Goal: Task Accomplishment & Management: Use online tool/utility

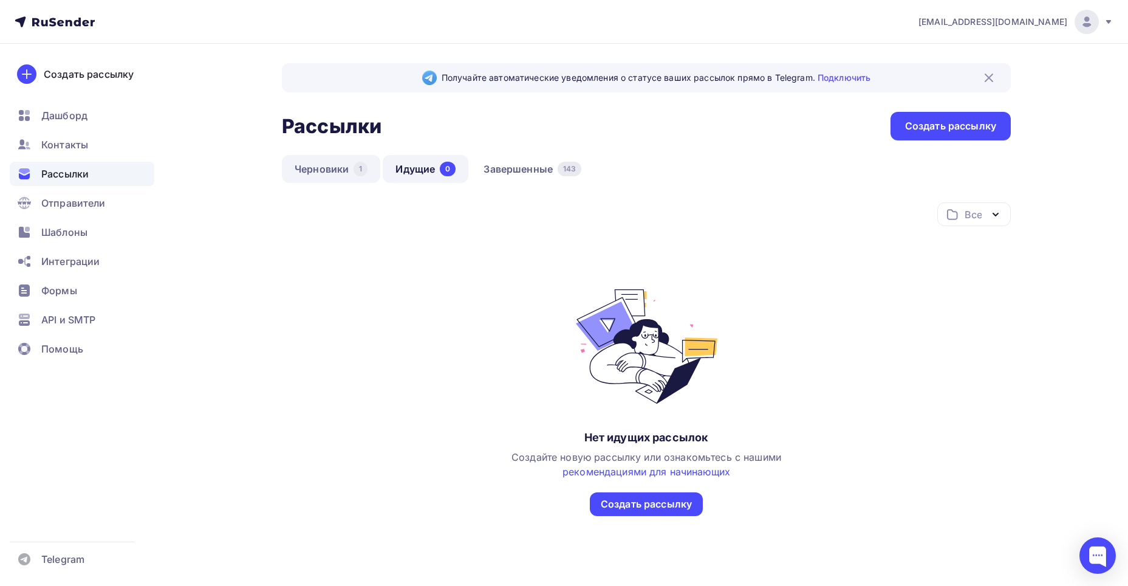
click at [352, 168] on link "Черновики 1" at bounding box center [331, 169] width 98 height 28
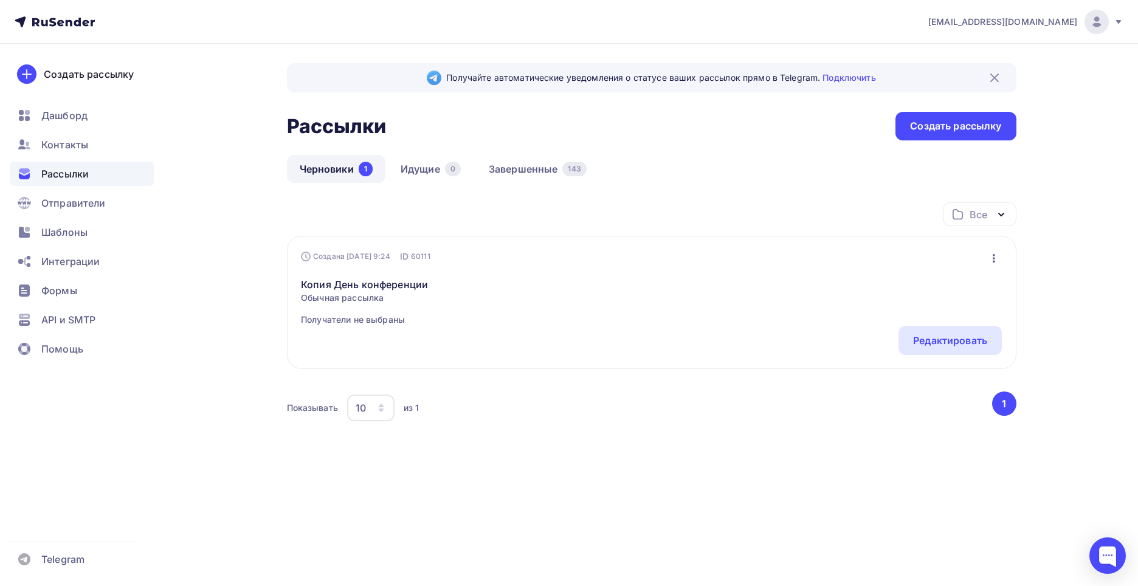
click at [993, 255] on icon "button" at bounding box center [993, 258] width 2 height 9
click at [912, 384] on div "Удалить" at bounding box center [940, 381] width 117 height 15
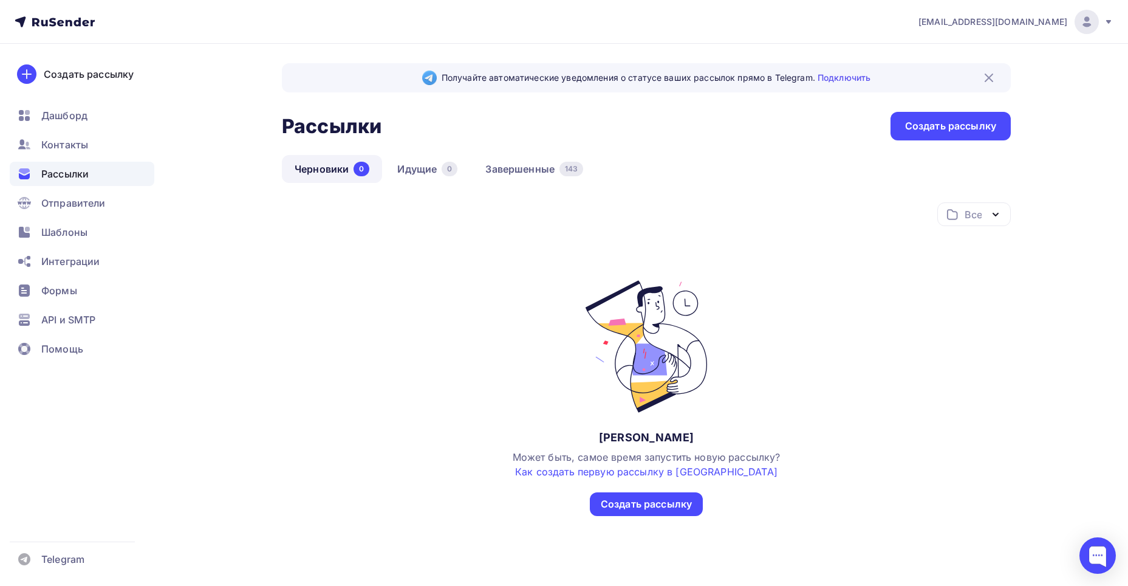
scroll to position [9, 0]
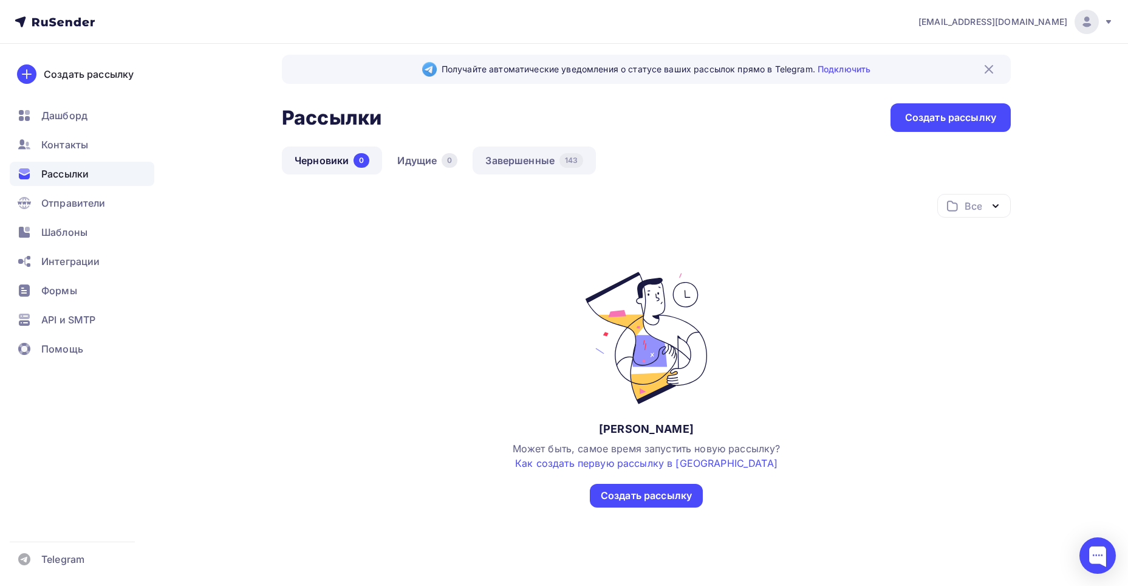
click at [540, 160] on link "Завершенные 143" at bounding box center [534, 160] width 123 height 28
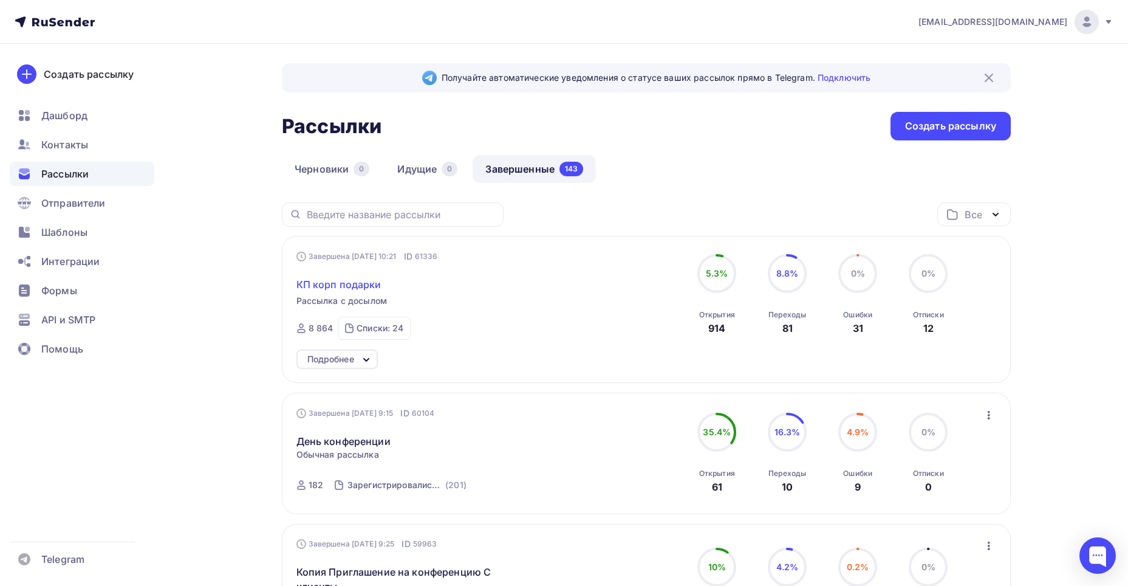
click at [363, 284] on span "КП корп подарки" at bounding box center [339, 284] width 85 height 15
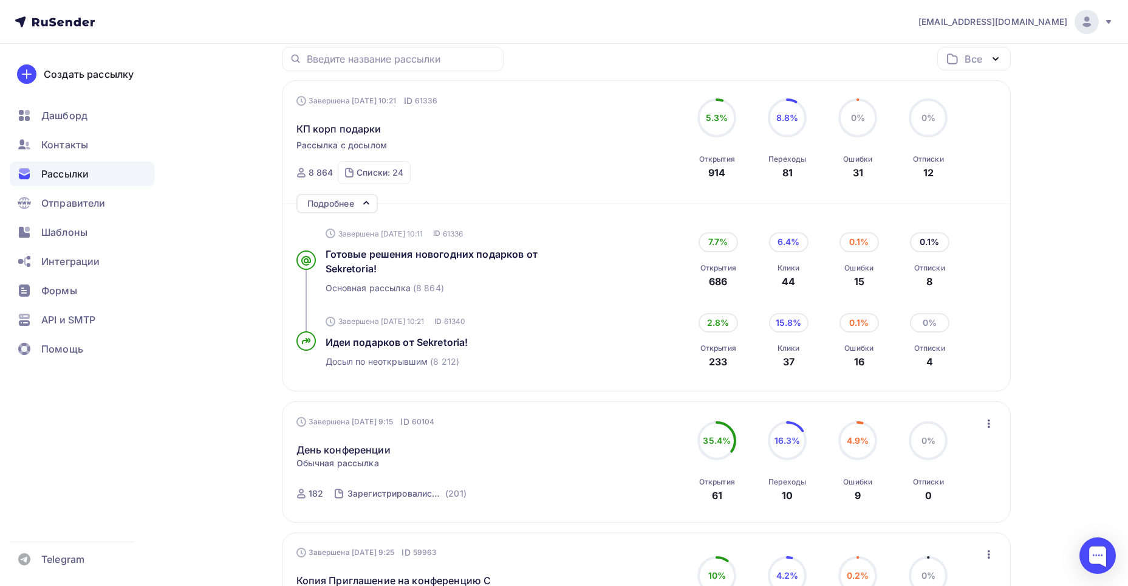
scroll to position [61, 0]
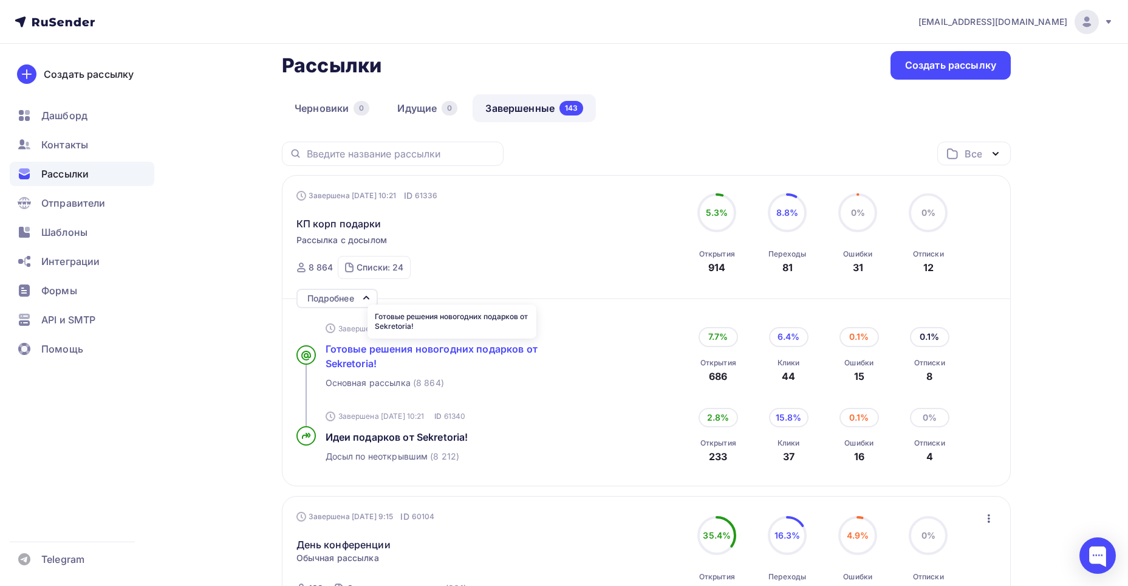
click at [445, 353] on span "Готовые решения новогодних подарков от Sekretoria!" at bounding box center [432, 356] width 212 height 27
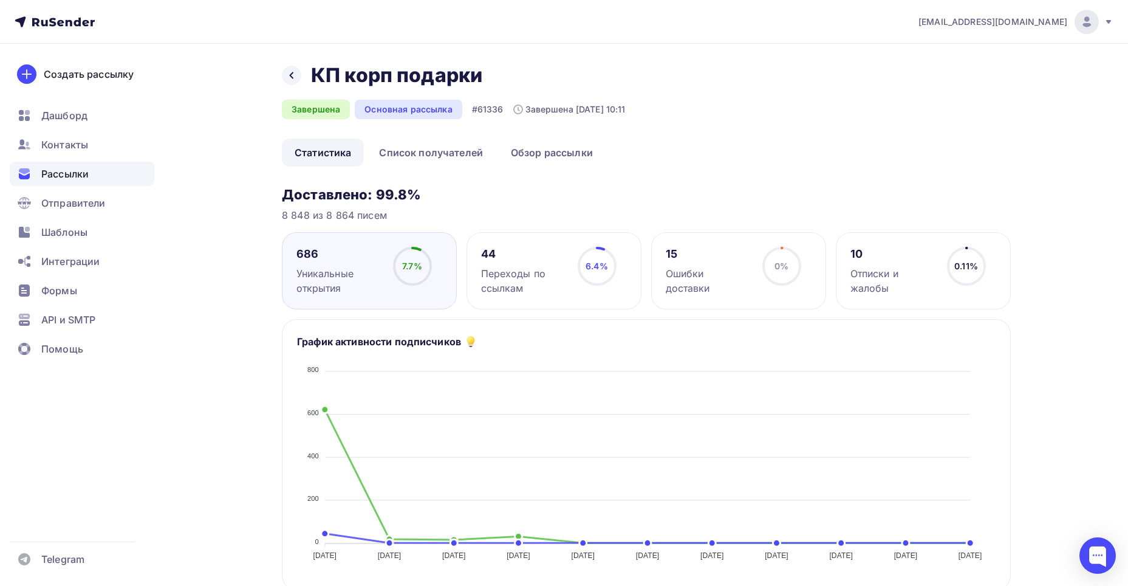
click at [286, 75] on div at bounding box center [291, 75] width 19 height 19
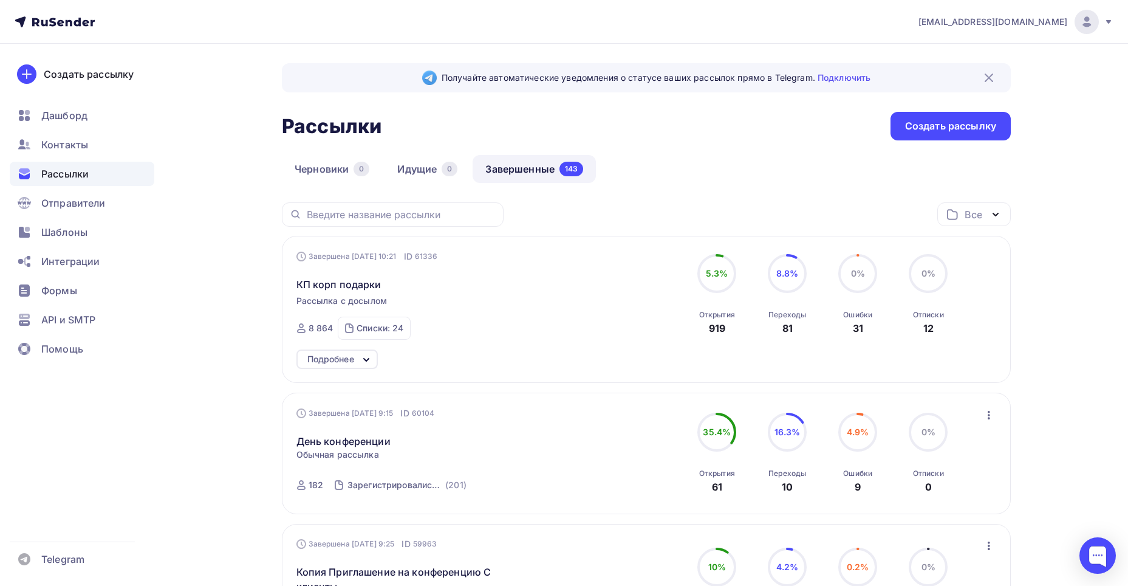
scroll to position [9, 0]
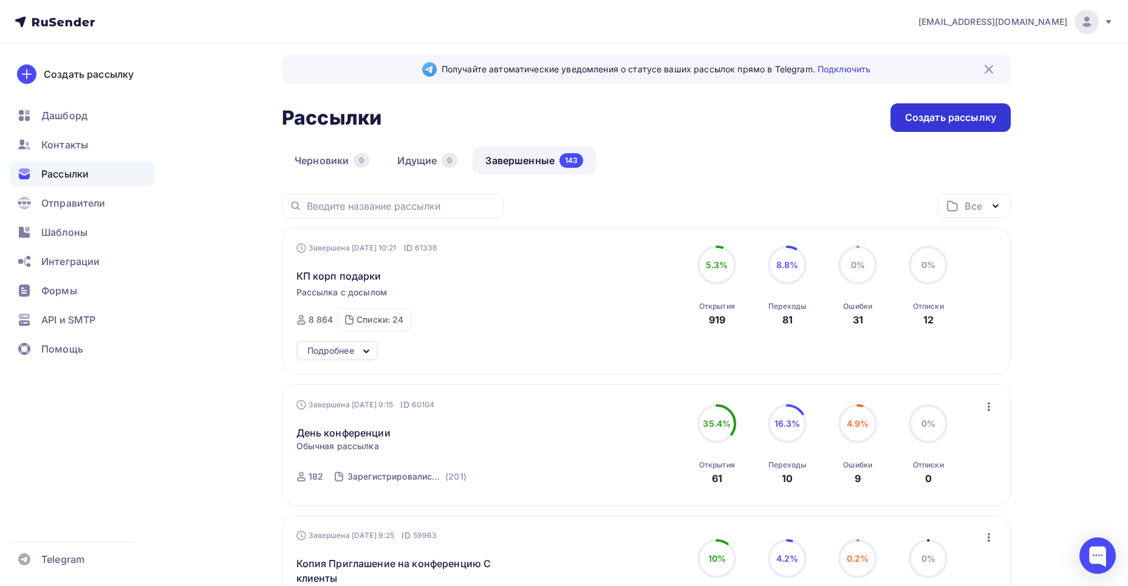
click at [987, 118] on div "Создать рассылку" at bounding box center [950, 118] width 91 height 14
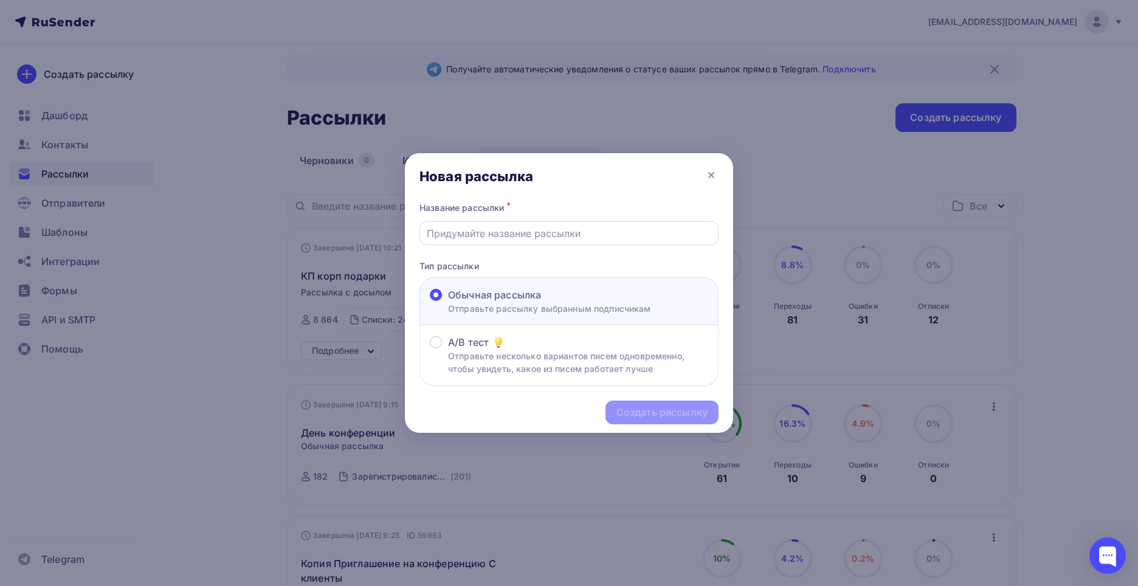
click at [487, 236] on input "text" at bounding box center [569, 233] width 285 height 15
type input "КП сувенирная продукция"
click at [632, 405] on div "Создать рассылку" at bounding box center [661, 412] width 113 height 24
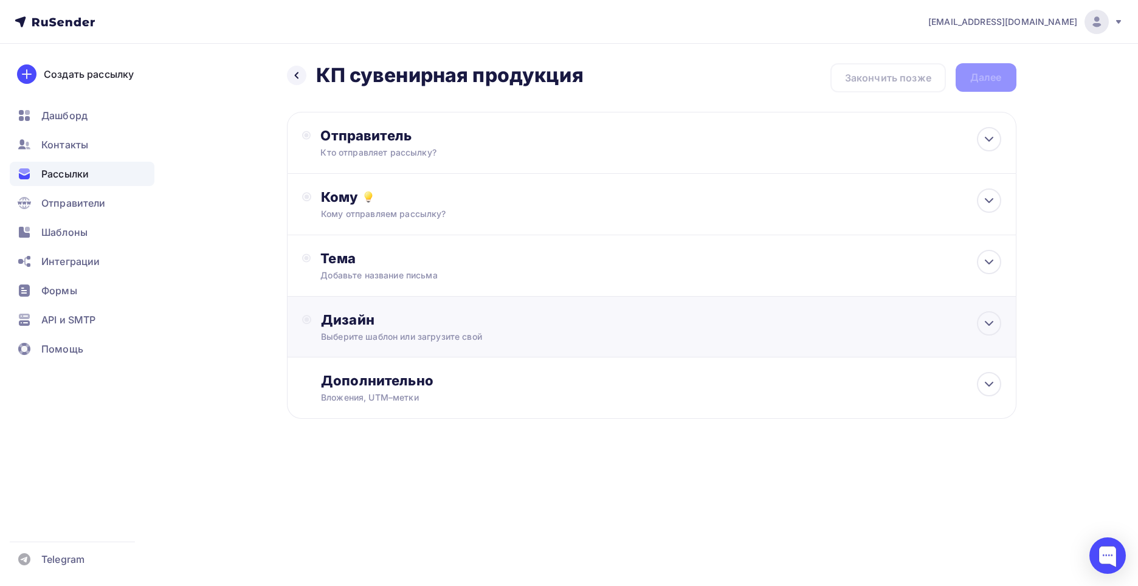
click at [413, 342] on div "Выберите шаблон или загрузите свой" at bounding box center [627, 337] width 612 height 12
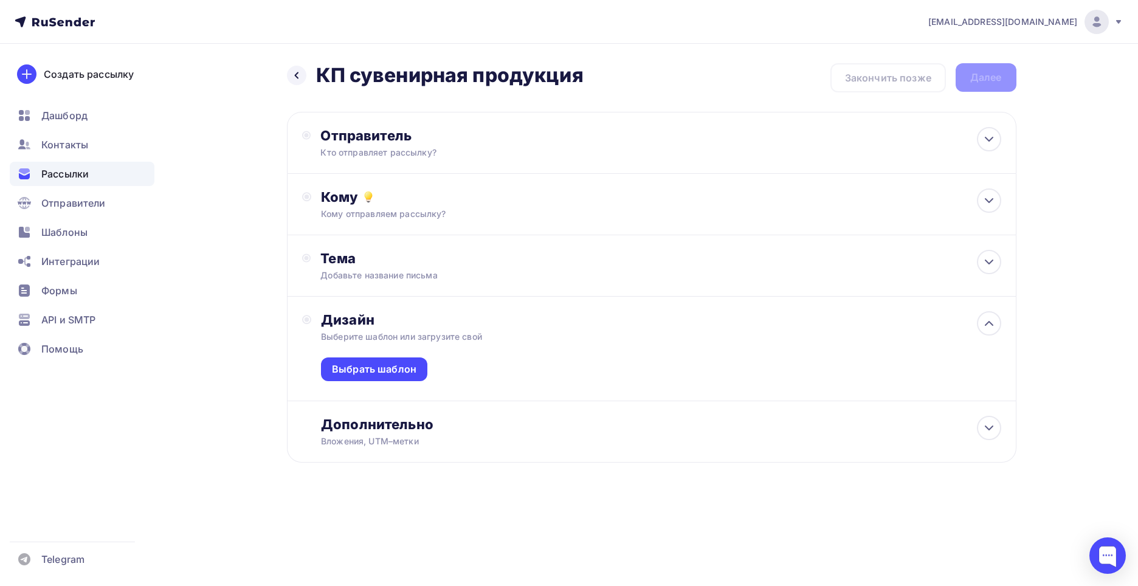
click at [402, 386] on div "Выбрать шаблон" at bounding box center [660, 372] width 679 height 58
click at [398, 374] on div "Выбрать шаблон" at bounding box center [374, 369] width 84 height 14
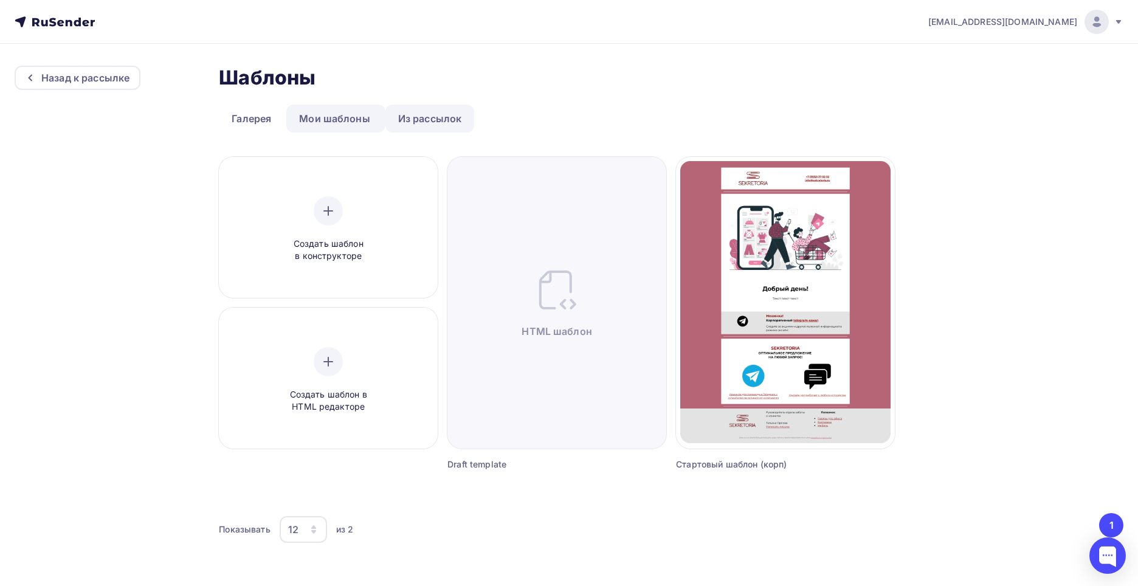
click at [431, 118] on link "Из рассылок" at bounding box center [429, 119] width 89 height 28
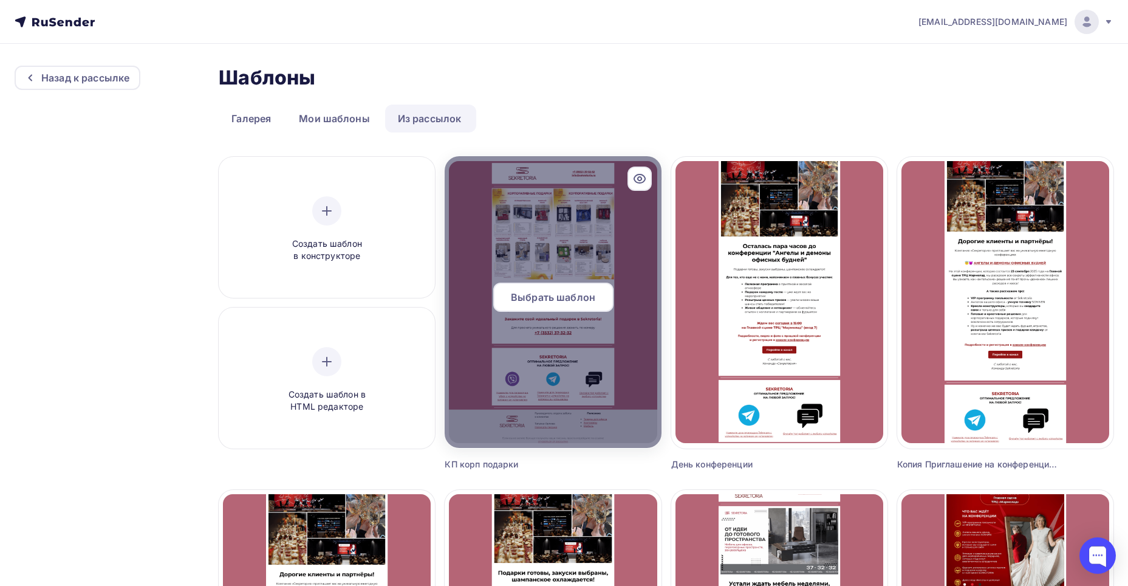
click at [592, 293] on span "Выбрать шаблон" at bounding box center [553, 297] width 84 height 15
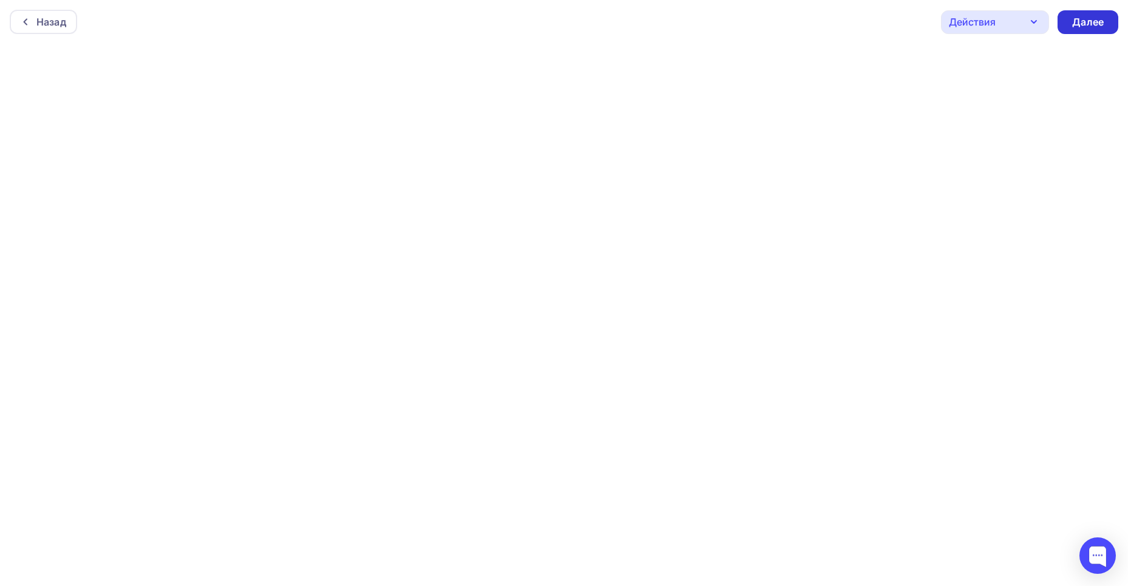
click at [1096, 27] on div "Далее" at bounding box center [1088, 22] width 32 height 14
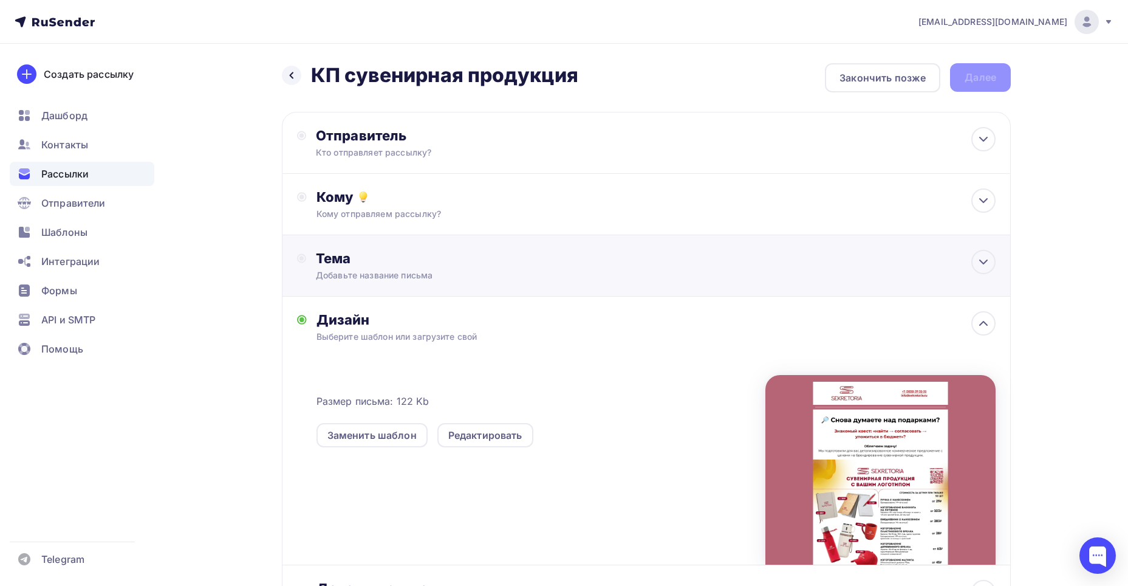
click at [345, 266] on div "Тема" at bounding box center [436, 258] width 240 height 17
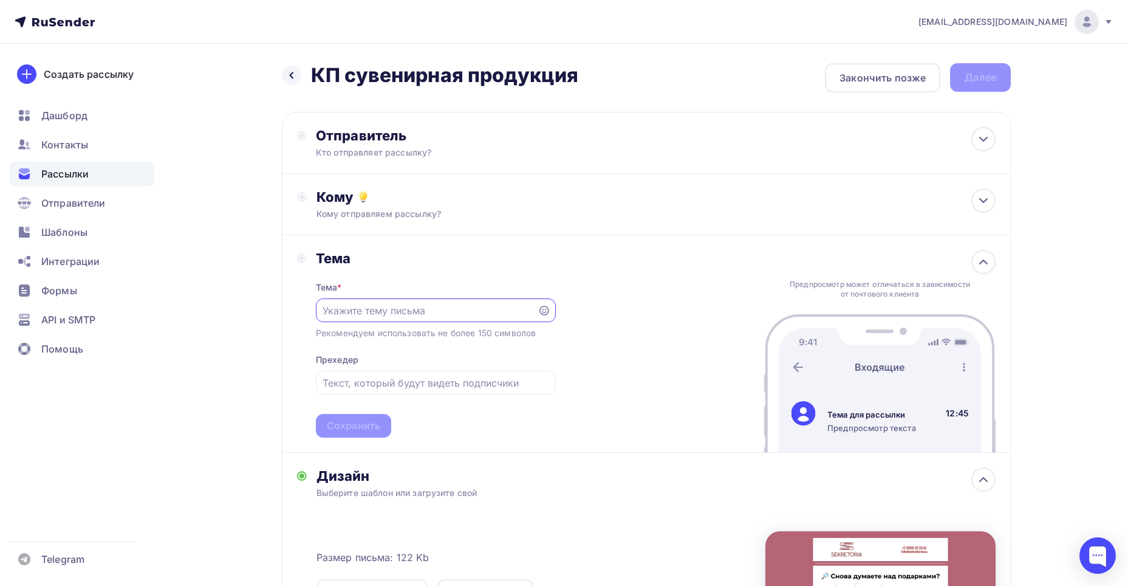
paste input "Как за 1 день решить вопрос с корпоративными подарками?"
click at [360, 311] on input "Как за 1 день решить вопрос с корпоративными подарками?" at bounding box center [427, 310] width 208 height 15
click at [543, 312] on icon at bounding box center [545, 311] width 10 height 10
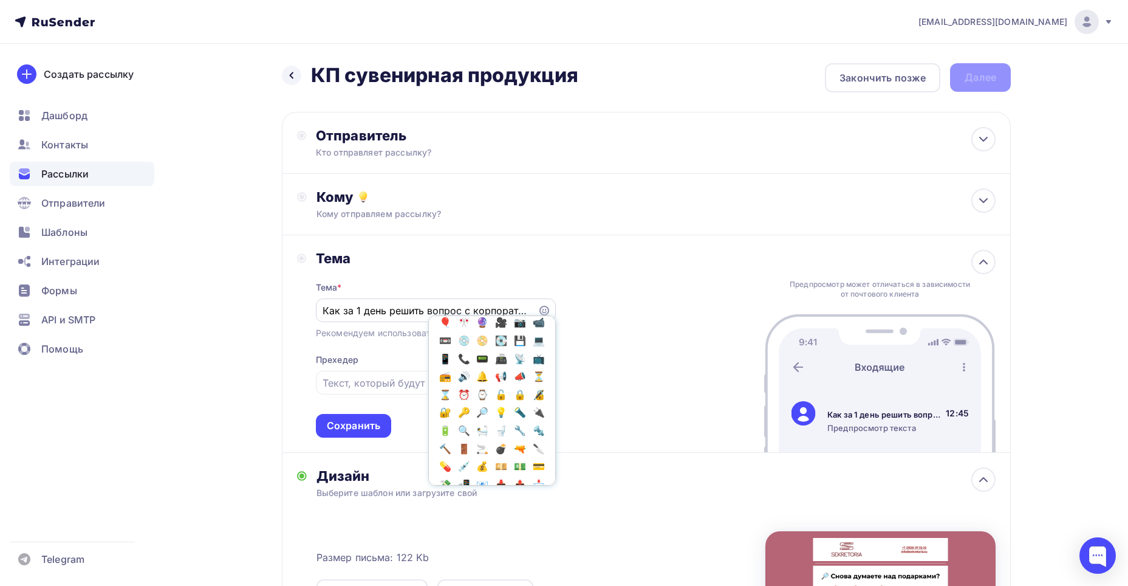
scroll to position [911, 0]
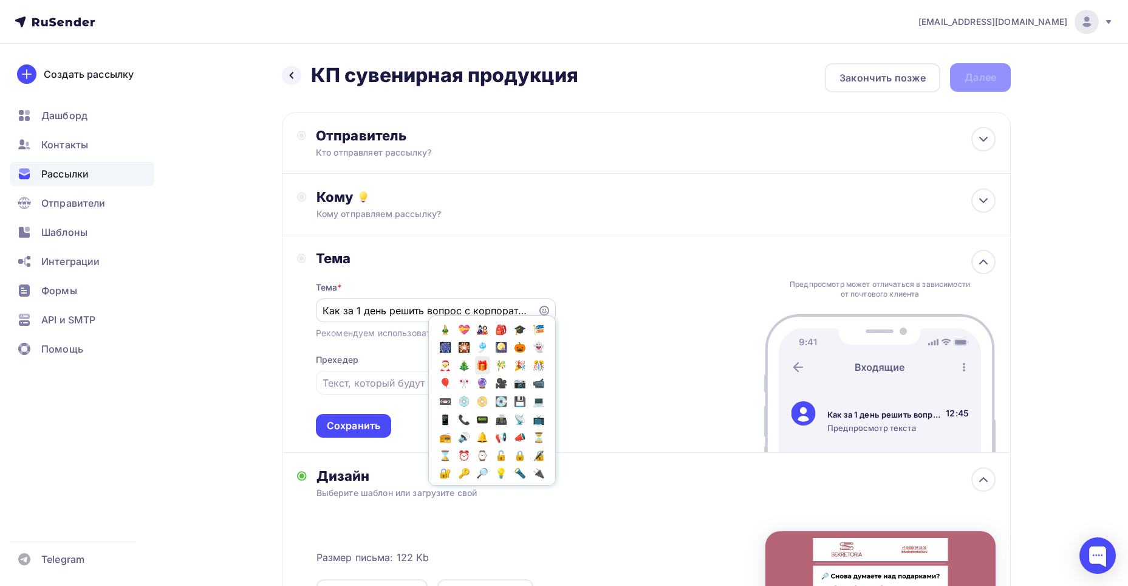
click at [491, 374] on span "🎁" at bounding box center [483, 365] width 16 height 18
click at [434, 307] on input "Как за 1 день решить вопрос с корпоративными подарками?🎁" at bounding box center [427, 310] width 208 height 15
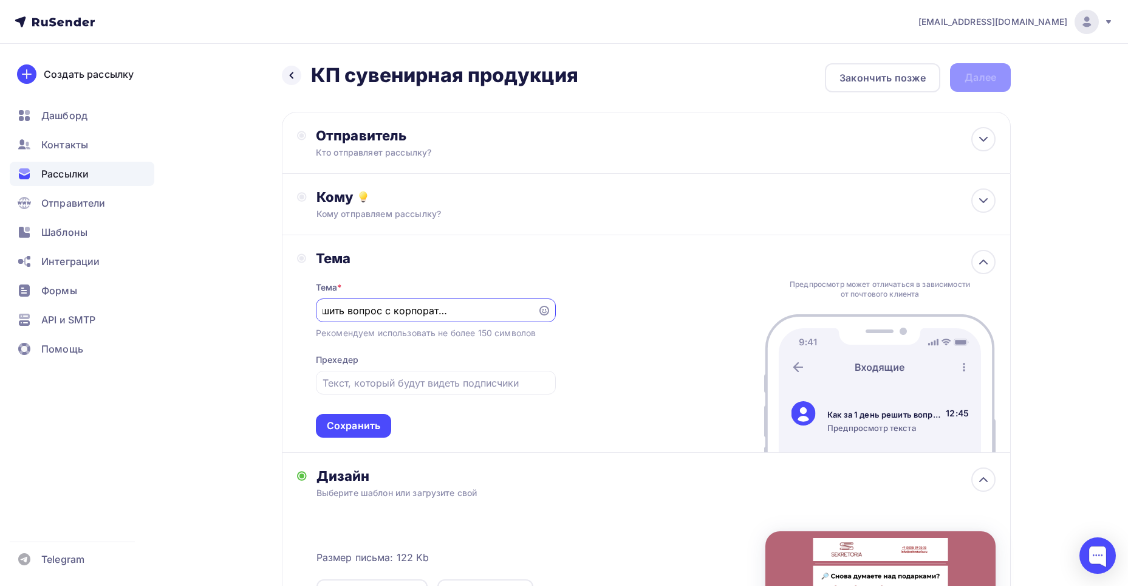
scroll to position [0, 95]
click at [519, 315] on input "Как за 1 день решить вопрос с корпоративными подарками?🎁" at bounding box center [427, 310] width 208 height 15
type input "Как за 1 день решить вопрос с корпоративными подарками? 🎁"
click at [384, 425] on div "Сохранить" at bounding box center [353, 426] width 75 height 24
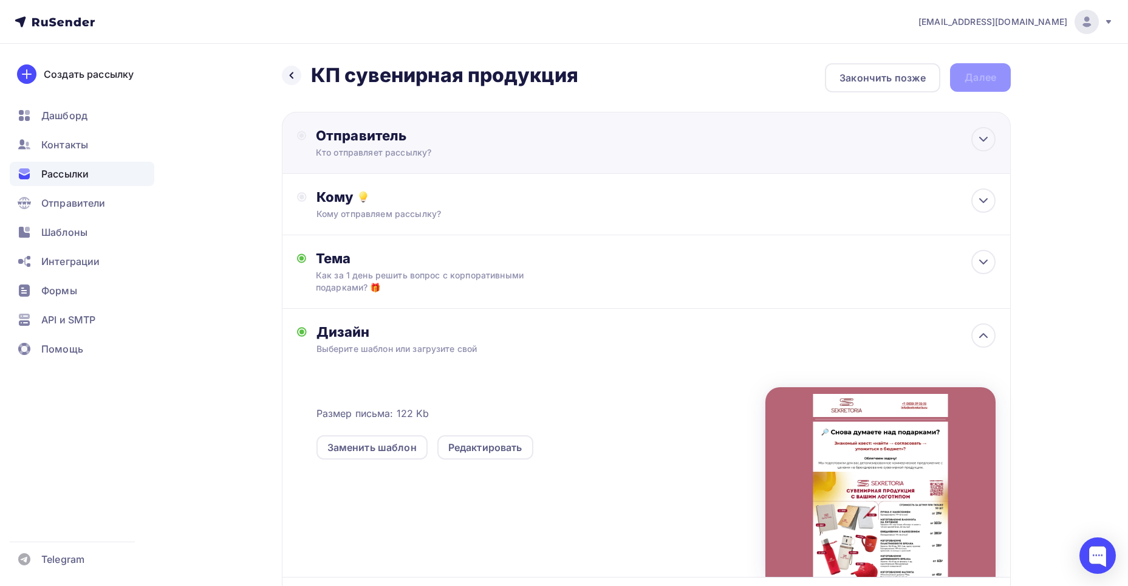
click at [386, 145] on div "Отправитель Кто отправляет рассылку? Email * [EMAIL_ADDRESS][DOMAIN_NAME] [EMAI…" at bounding box center [447, 143] width 263 height 32
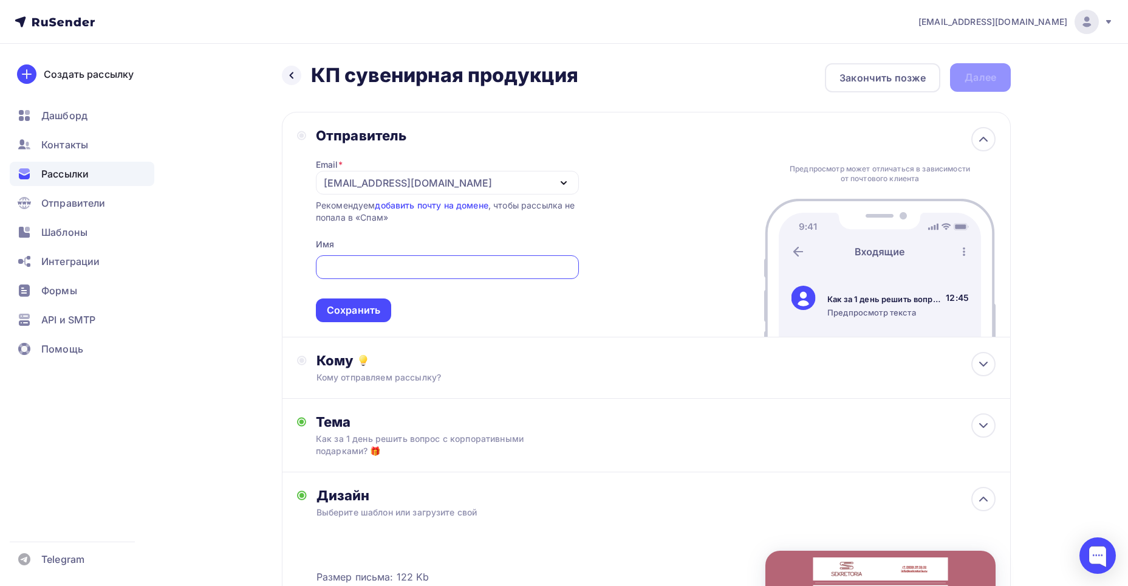
drag, startPoint x: 347, startPoint y: 273, endPoint x: 348, endPoint y: 265, distance: 8.5
click at [348, 273] on input "text" at bounding box center [447, 267] width 249 height 15
click at [346, 181] on div "[EMAIL_ADDRESS][DOMAIN_NAME]" at bounding box center [408, 183] width 168 height 15
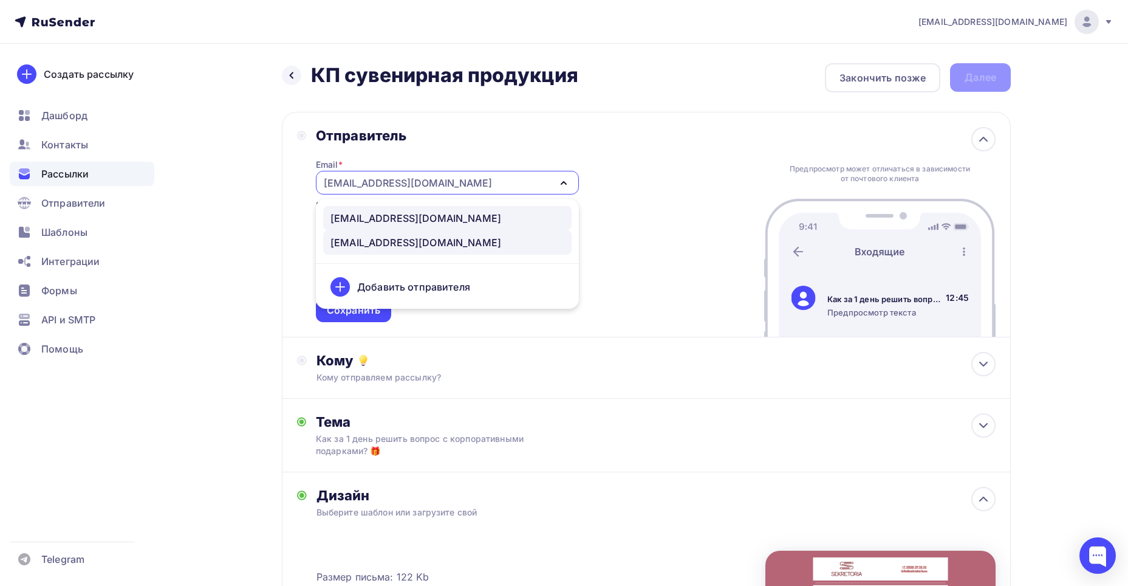
click at [362, 216] on div "[EMAIL_ADDRESS][DOMAIN_NAME]" at bounding box center [416, 218] width 171 height 15
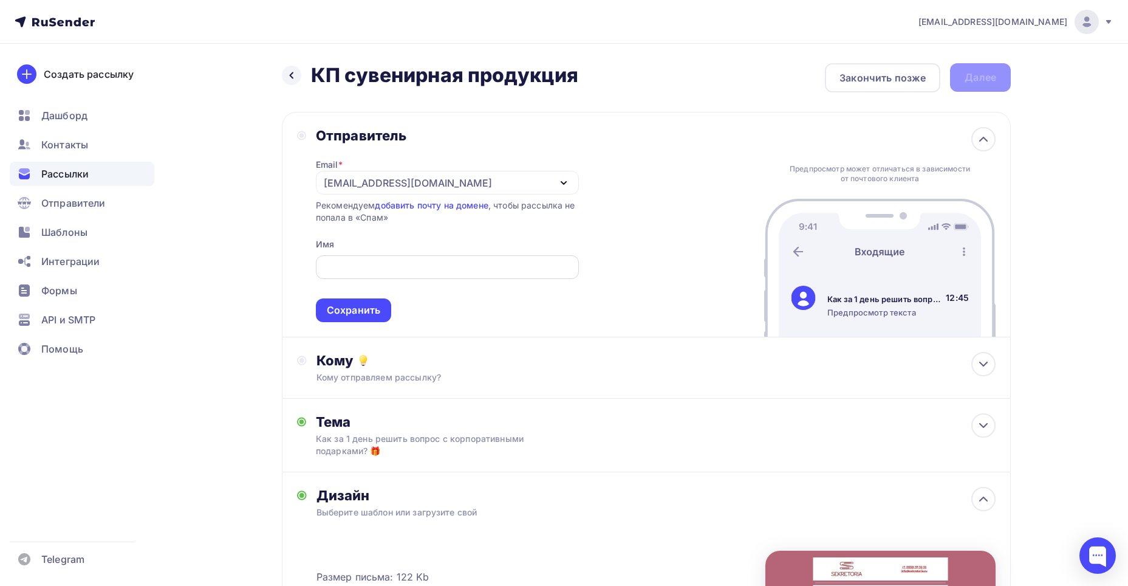
click at [358, 276] on div at bounding box center [447, 267] width 263 height 24
click at [355, 268] on input "text" at bounding box center [447, 267] width 249 height 15
type input "Sekretoria"
click at [345, 315] on div "Сохранить" at bounding box center [353, 310] width 53 height 14
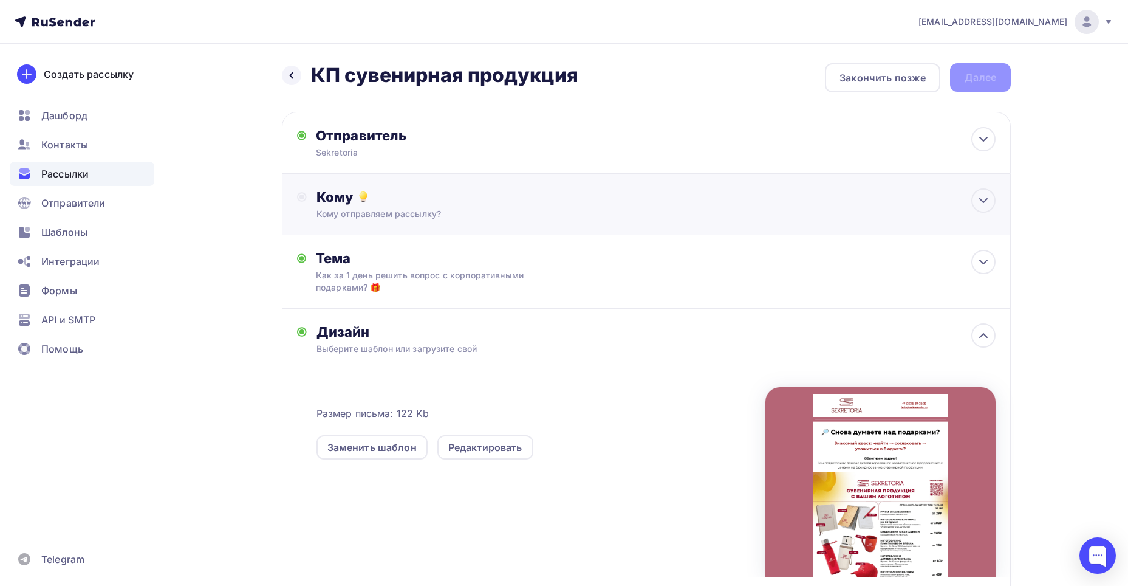
click at [397, 222] on div "Кому Кому отправляем рассылку? Списки получателей Выберите список Все списки id…" at bounding box center [646, 204] width 729 height 61
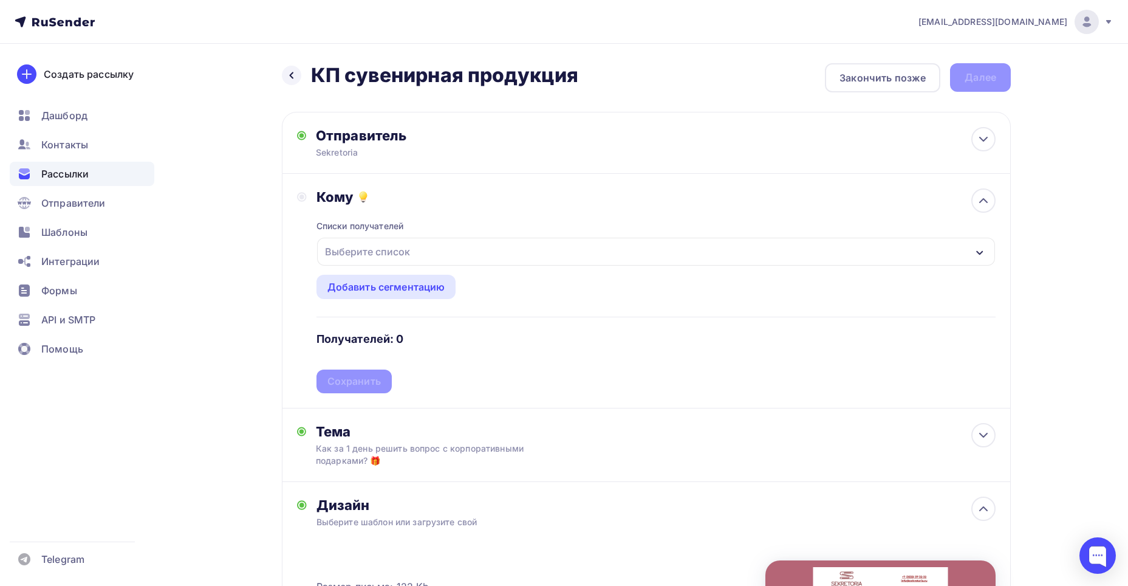
click at [362, 255] on div "Выберите список" at bounding box center [367, 252] width 95 height 22
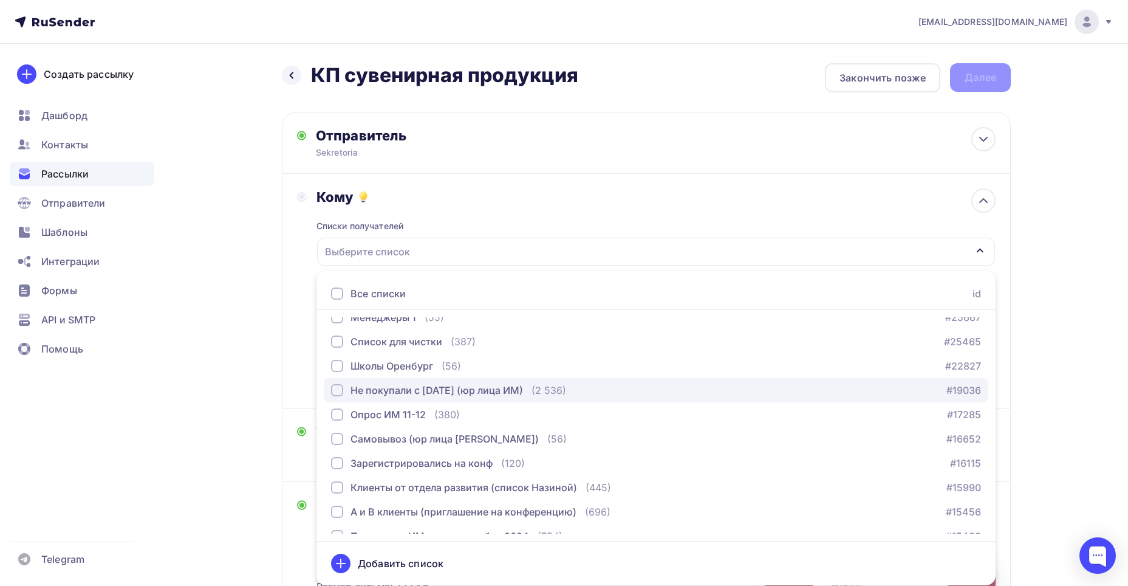
scroll to position [659, 0]
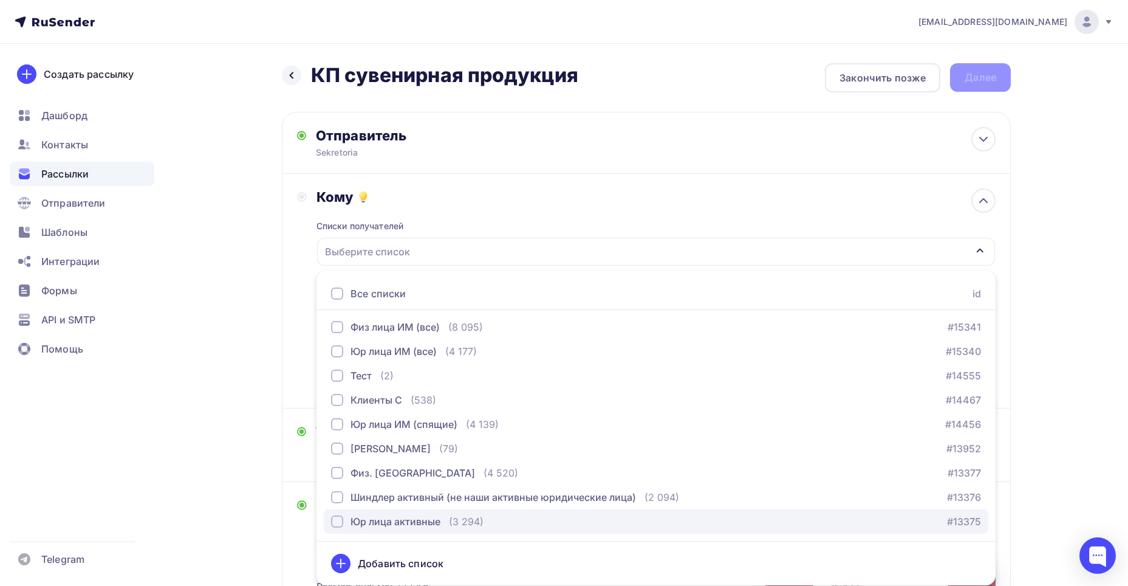
click at [373, 516] on div "Юр лица активные" at bounding box center [396, 521] width 90 height 15
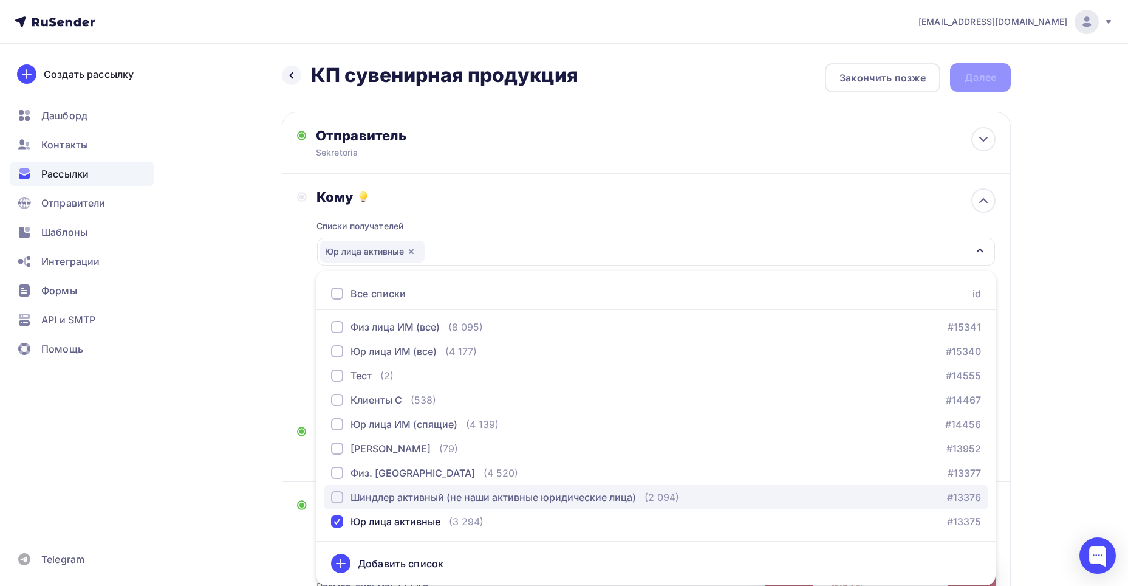
click at [367, 499] on div "Шиндлер активный (не наши активные юридические лица)" at bounding box center [494, 497] width 286 height 15
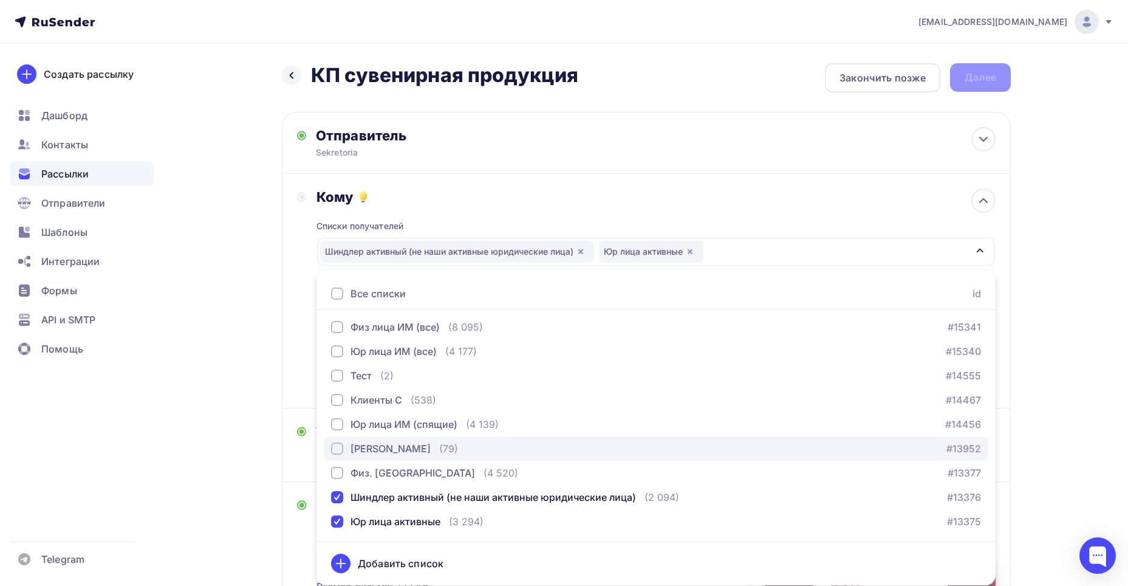
click at [358, 446] on div "[PERSON_NAME]" at bounding box center [391, 448] width 80 height 15
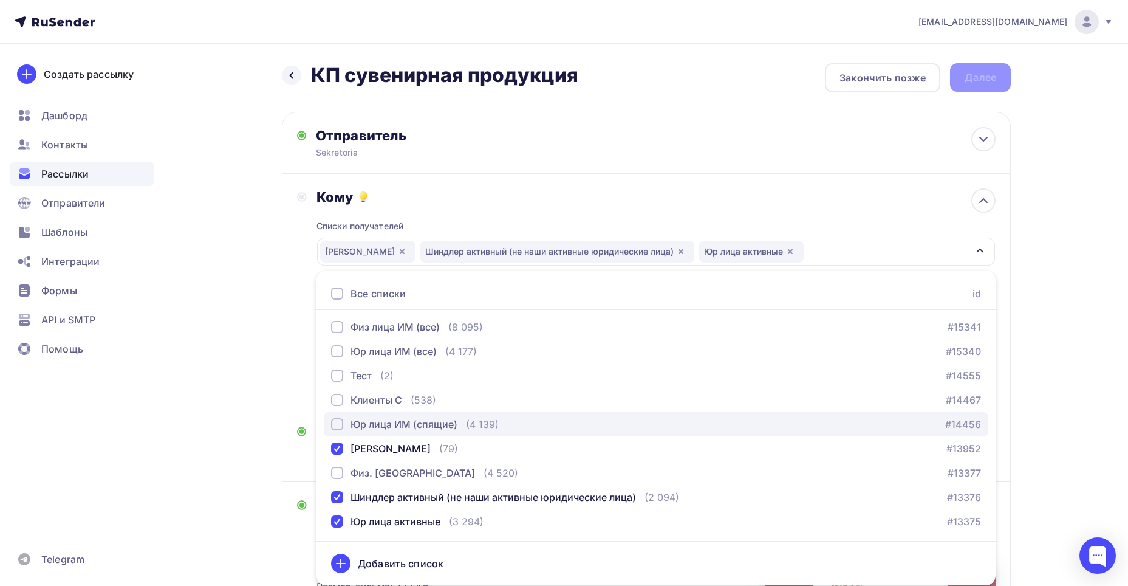
click at [356, 427] on div "Юр лица ИМ (спящие)" at bounding box center [404, 424] width 107 height 15
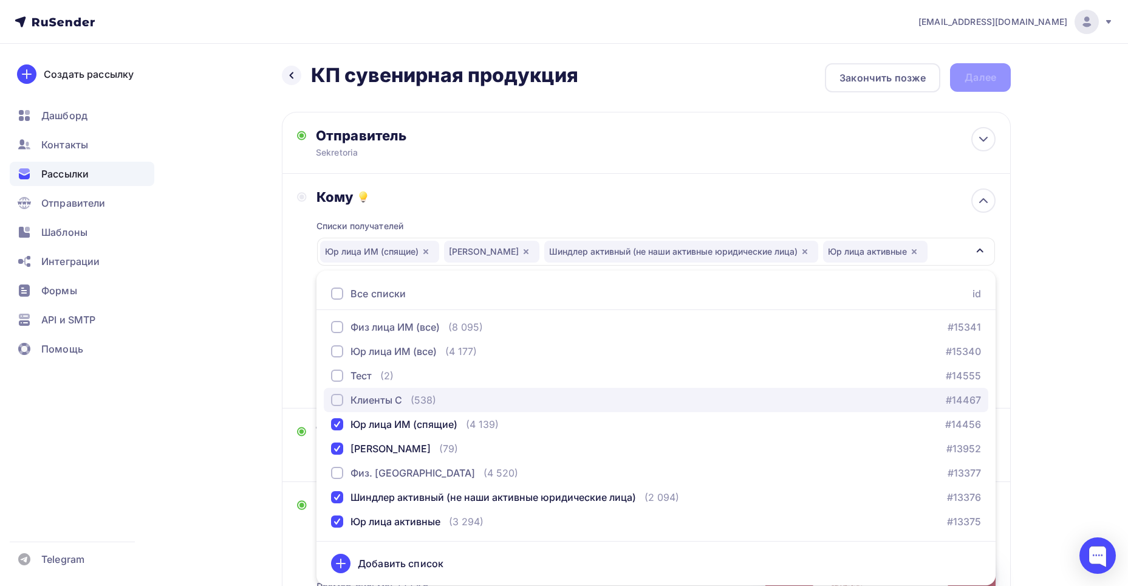
click at [354, 403] on div "Клиенты С" at bounding box center [377, 400] width 52 height 15
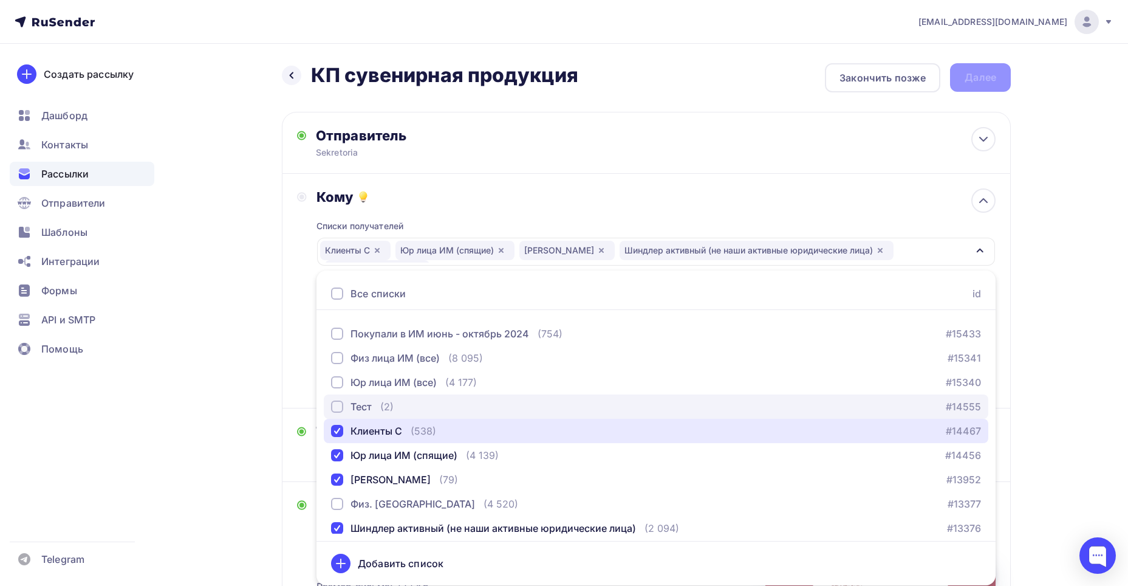
scroll to position [598, 0]
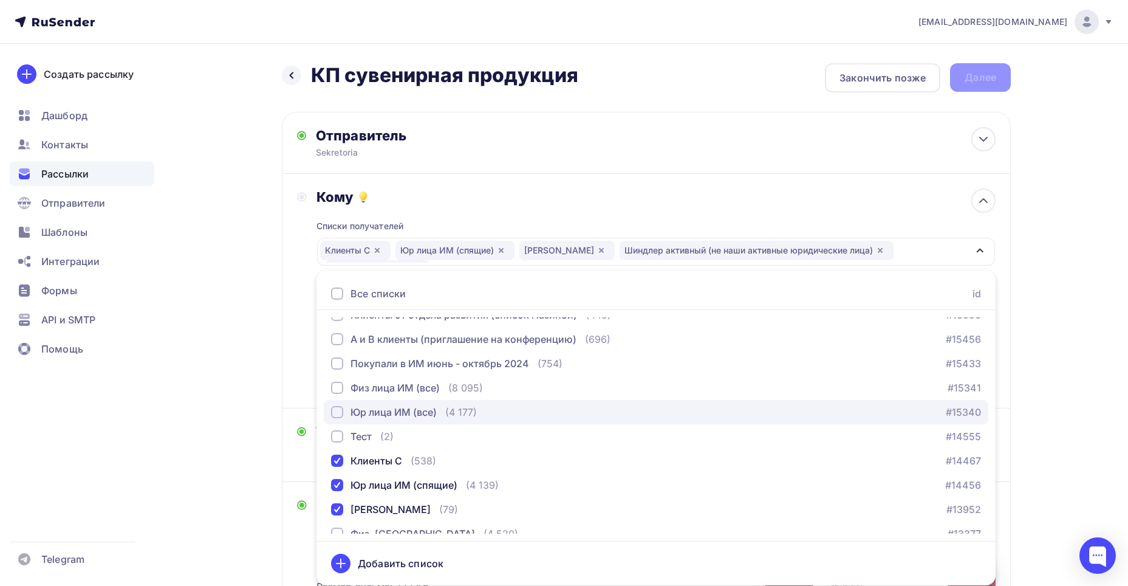
click at [399, 414] on div "Юр лица ИМ (все)" at bounding box center [394, 412] width 86 height 15
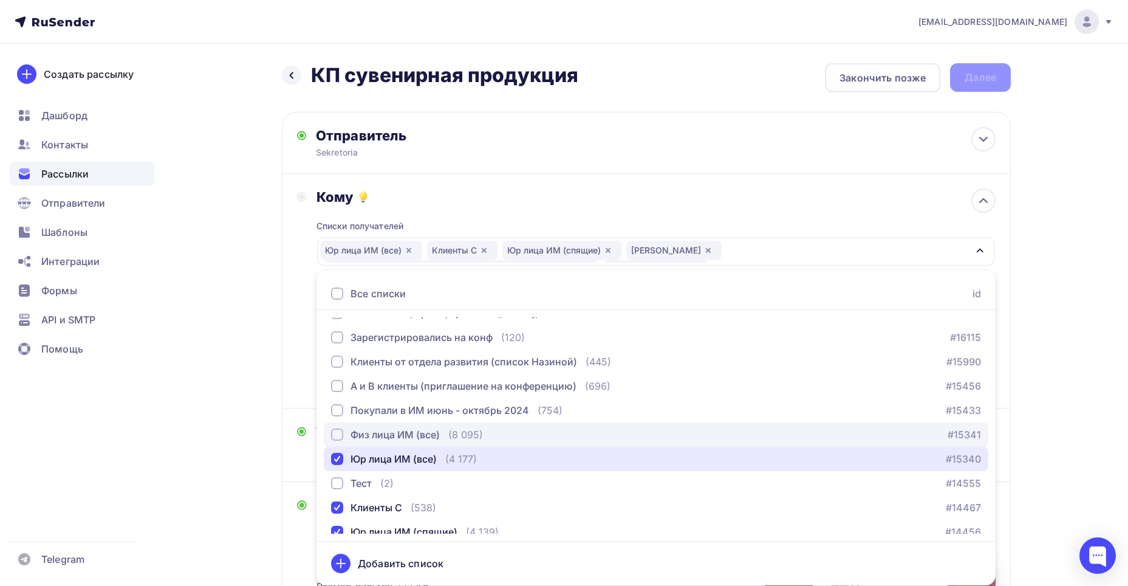
scroll to position [537, 0]
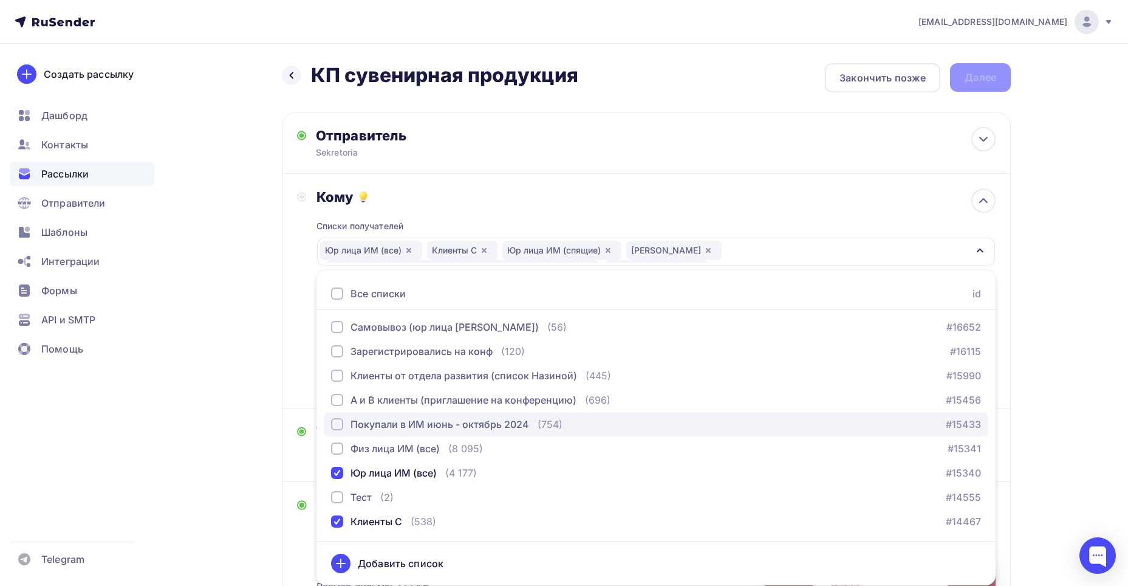
click at [394, 419] on div "Покупали в ИМ июнь - октябрь 2024" at bounding box center [440, 424] width 179 height 15
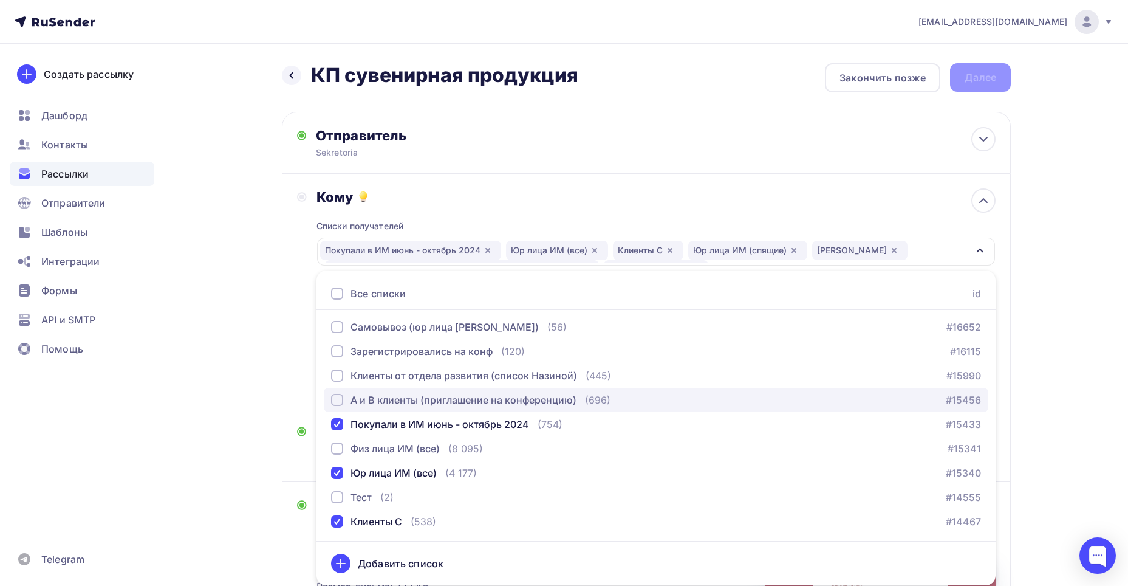
click at [386, 396] on div "А и В клиенты (приглашение на конференцию)" at bounding box center [464, 400] width 226 height 15
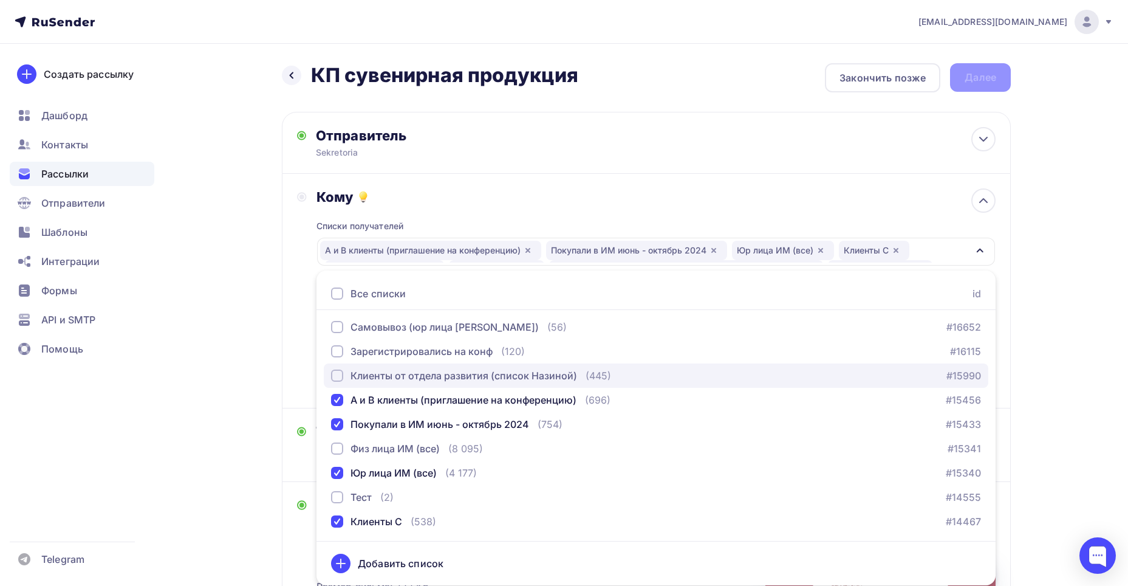
click at [378, 377] on div "Клиенты от отдела развития (список Назиной)" at bounding box center [464, 375] width 227 height 15
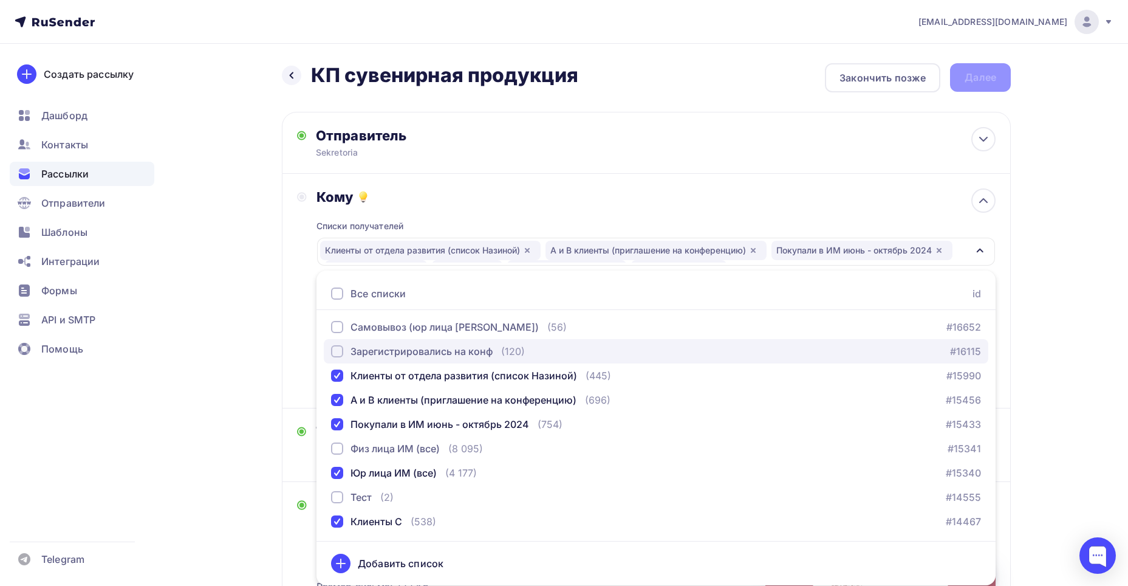
click at [377, 354] on div "Зарегистрировались на конф" at bounding box center [422, 351] width 142 height 15
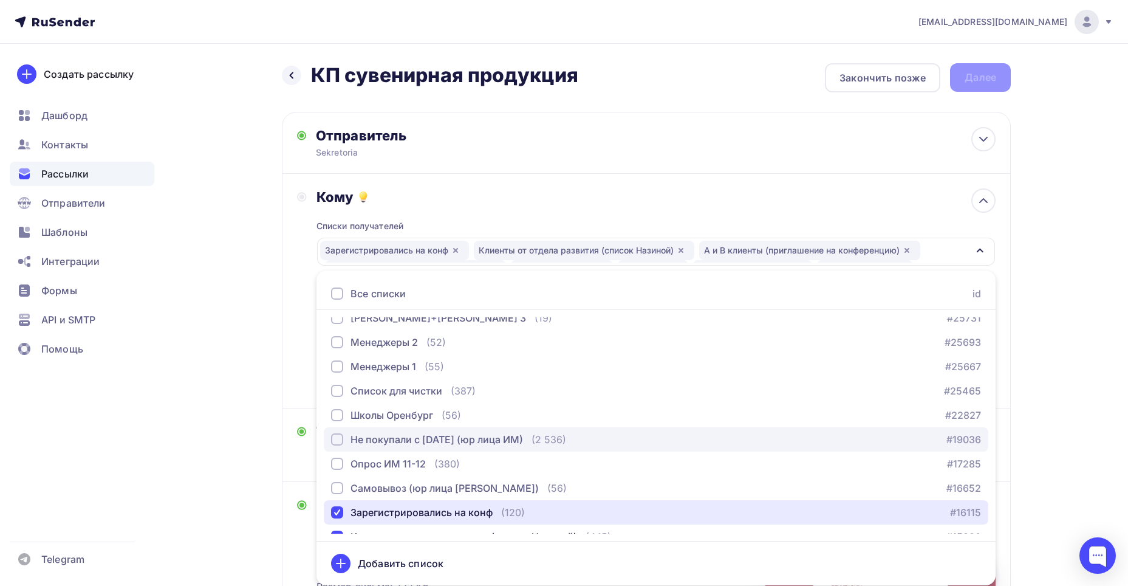
scroll to position [355, 0]
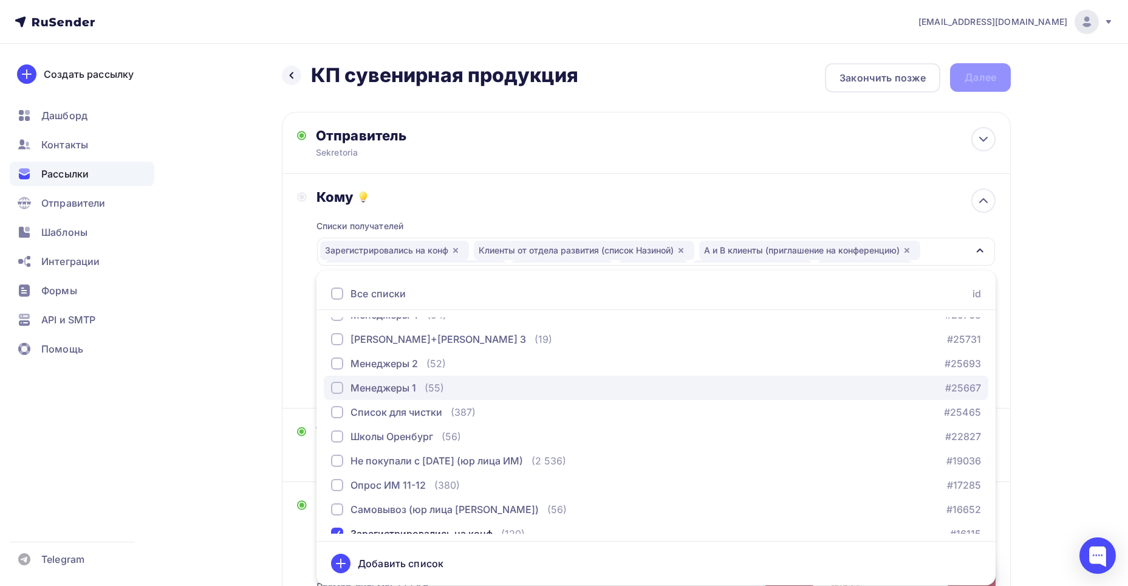
drag, startPoint x: 394, startPoint y: 395, endPoint x: 394, endPoint y: 374, distance: 21.3
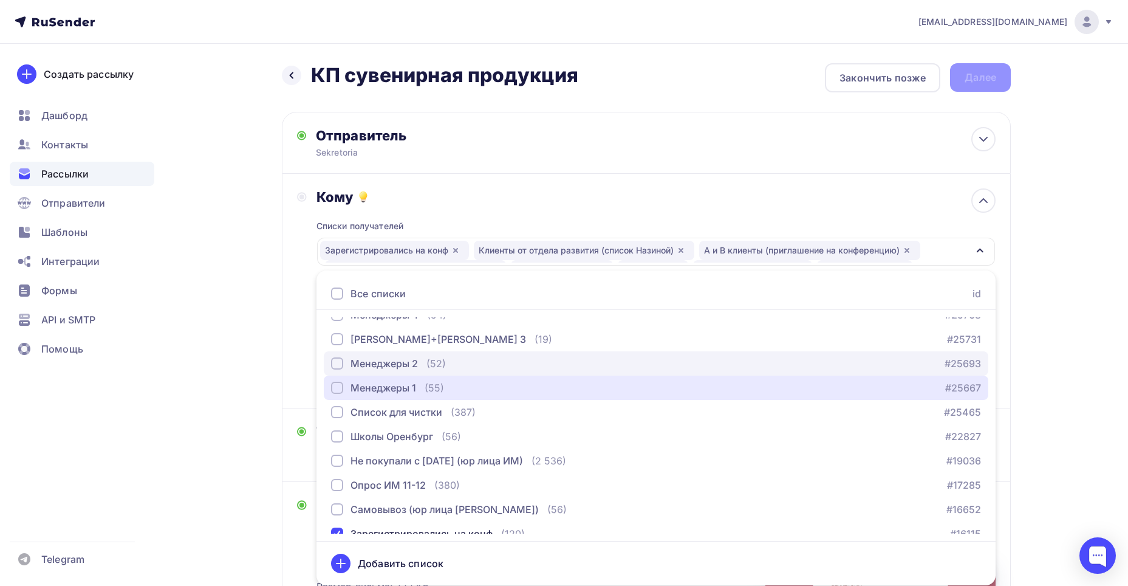
click at [394, 393] on button "Менеджеры 1 (55) #25667" at bounding box center [656, 388] width 665 height 24
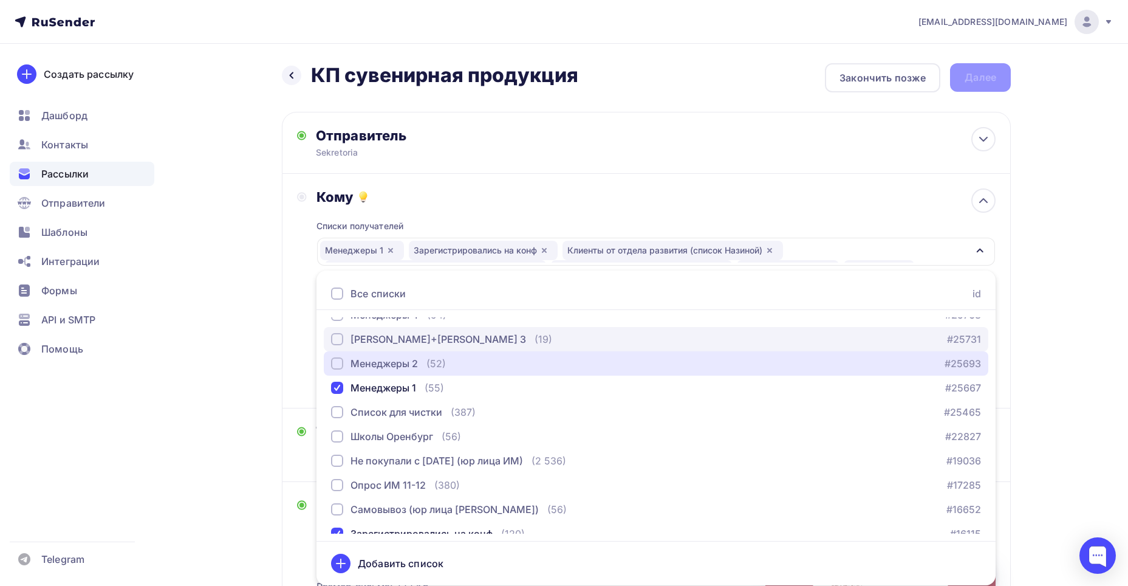
drag, startPoint x: 390, startPoint y: 363, endPoint x: 388, endPoint y: 348, distance: 15.4
click at [388, 360] on div "Менеджеры 2" at bounding box center [384, 363] width 67 height 15
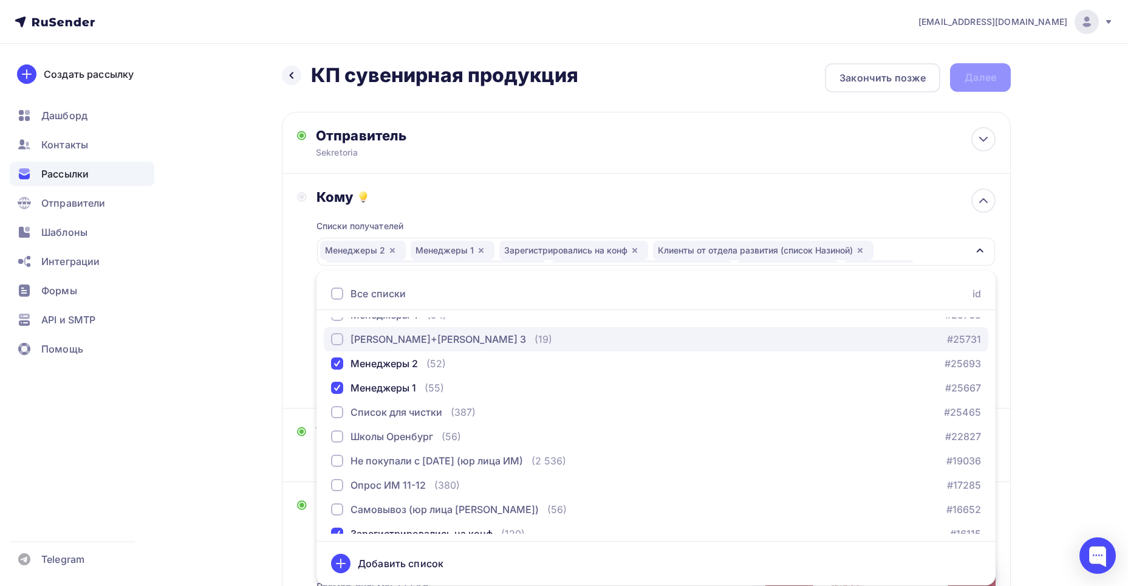
click at [384, 342] on div "[PERSON_NAME]+[PERSON_NAME] 3" at bounding box center [439, 339] width 176 height 15
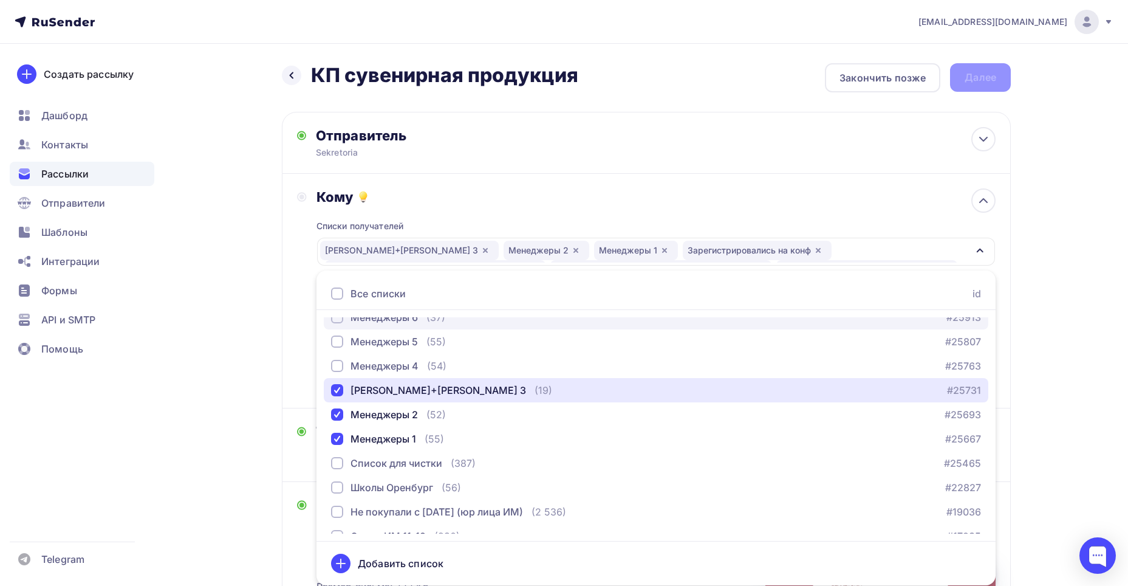
scroll to position [233, 0]
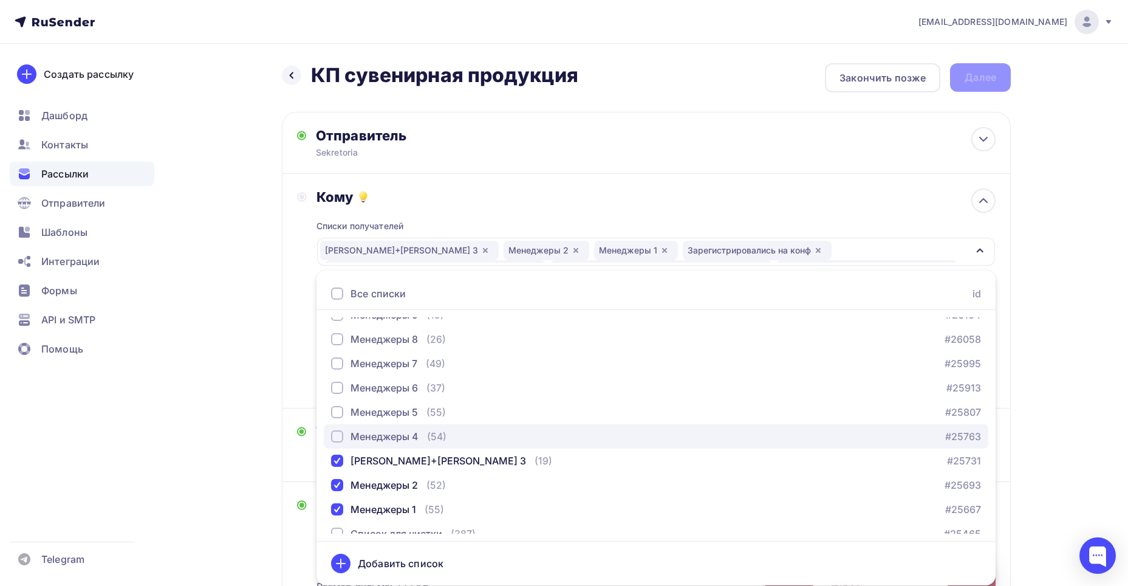
drag, startPoint x: 402, startPoint y: 434, endPoint x: 398, endPoint y: 408, distance: 25.8
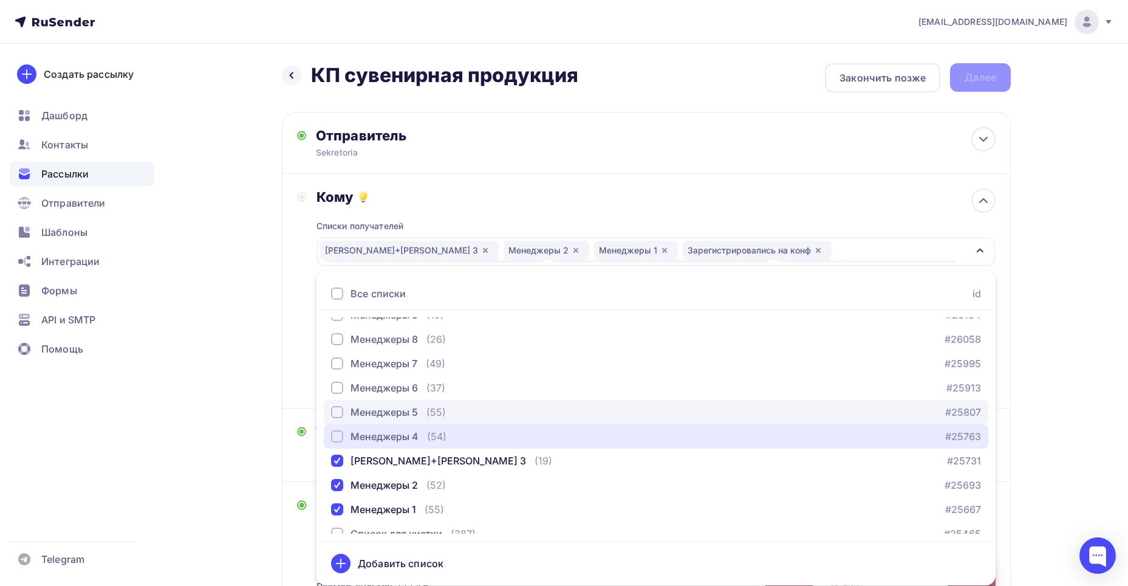
click at [402, 431] on div "Менеджеры 4" at bounding box center [385, 436] width 68 height 15
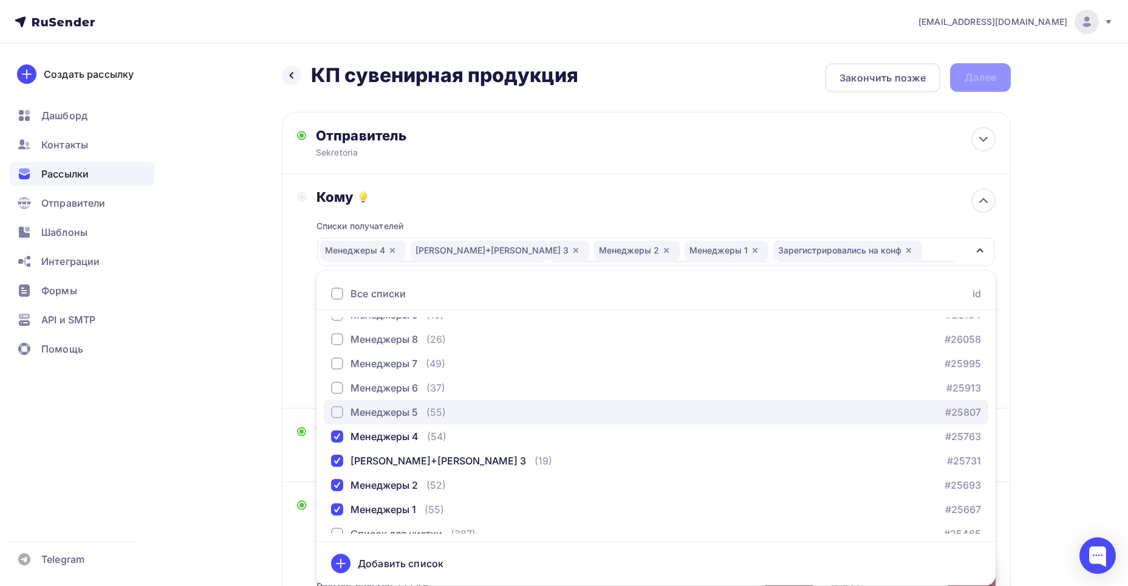
click at [397, 404] on button "Менеджеры 5 (55) #25807" at bounding box center [656, 412] width 665 height 24
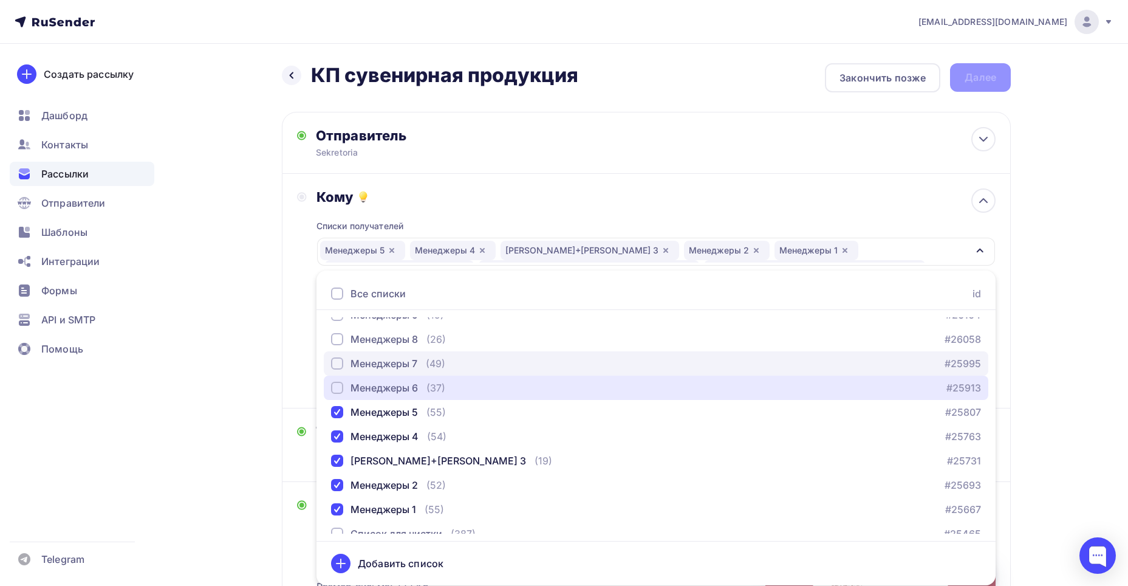
drag, startPoint x: 394, startPoint y: 385, endPoint x: 386, endPoint y: 362, distance: 24.8
click at [393, 383] on div "Менеджеры 6" at bounding box center [384, 387] width 67 height 15
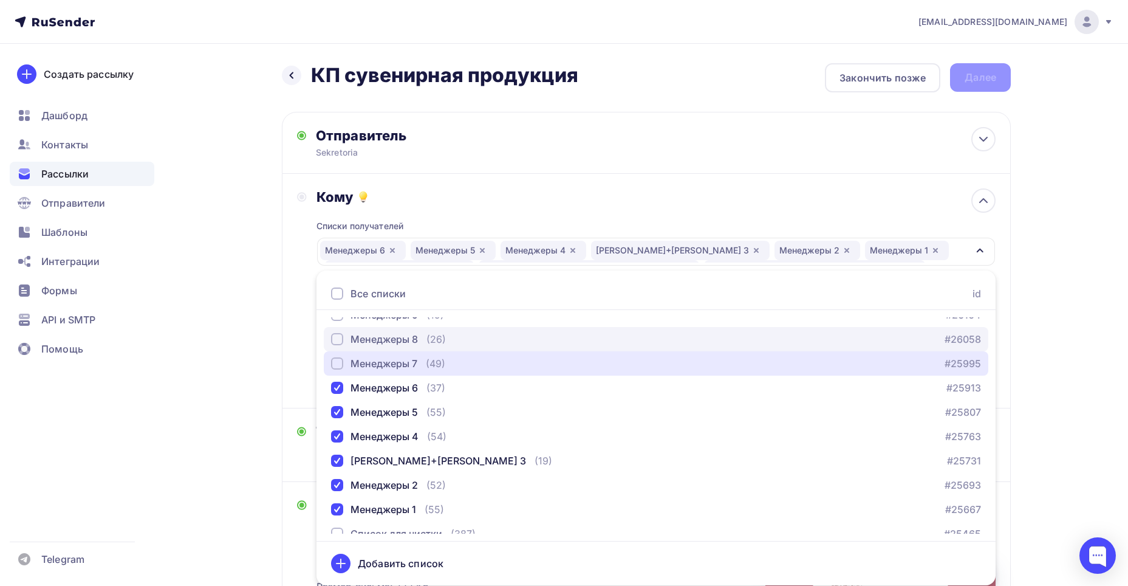
drag, startPoint x: 385, startPoint y: 357, endPoint x: 381, endPoint y: 349, distance: 8.7
click at [383, 354] on button "Менеджеры 7 (49) #25995" at bounding box center [656, 363] width 665 height 24
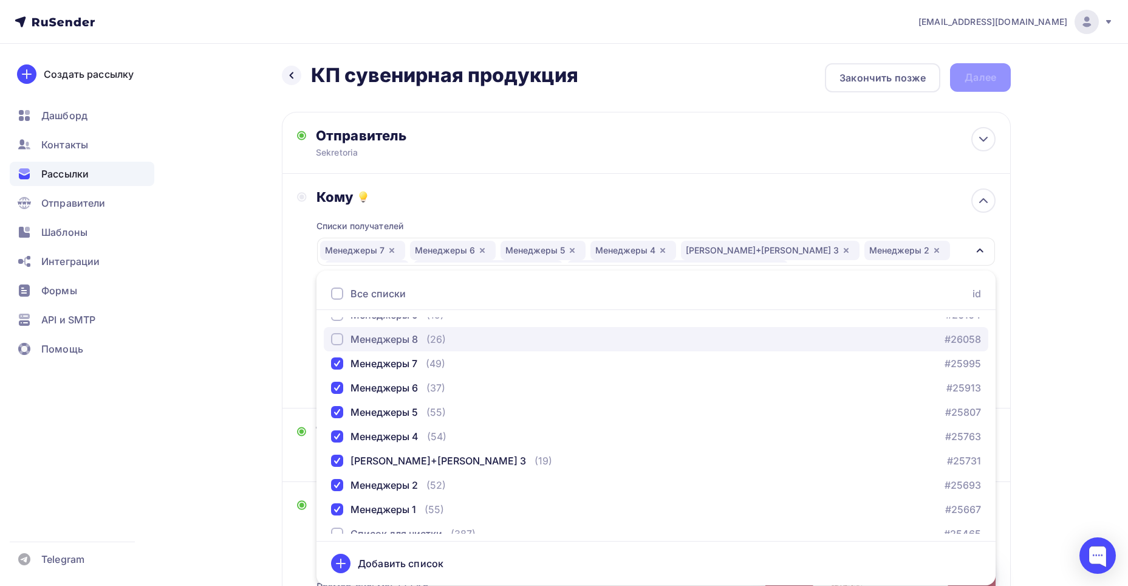
click at [380, 339] on div "Менеджеры 8" at bounding box center [384, 339] width 67 height 15
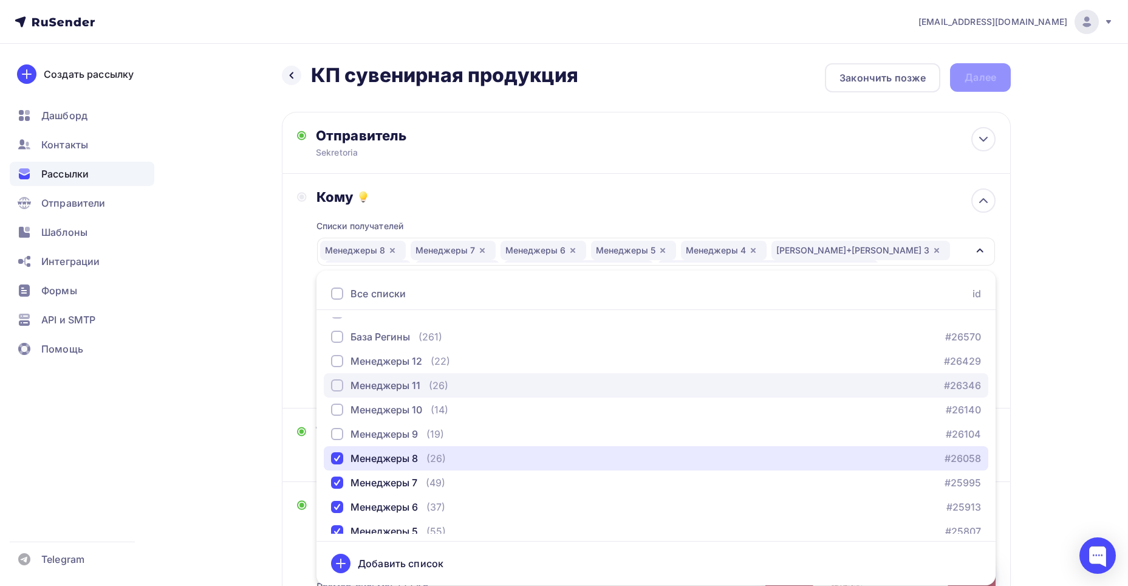
scroll to position [112, 0]
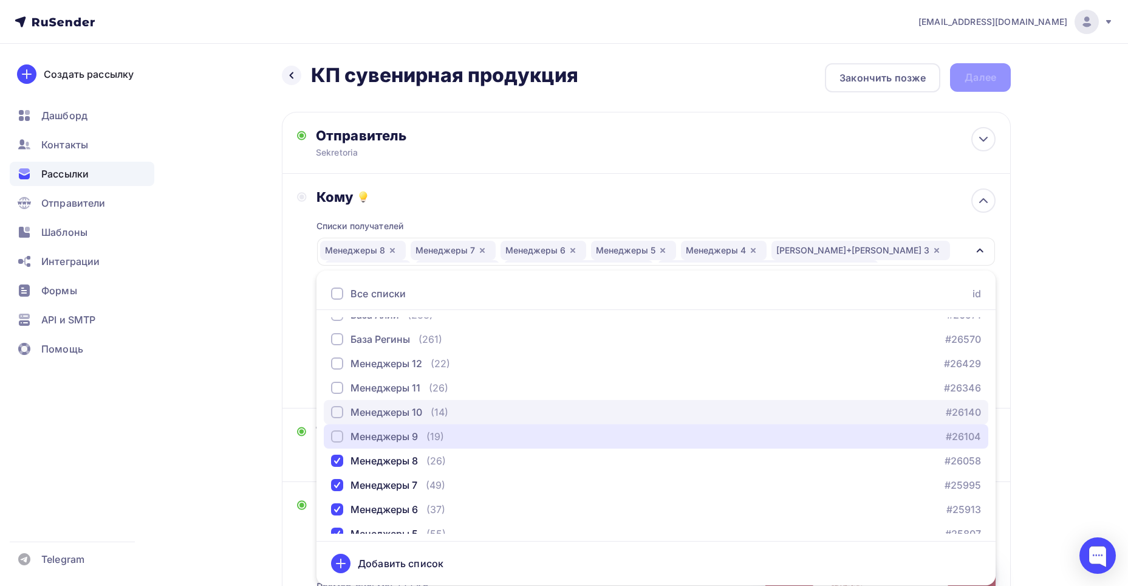
drag, startPoint x: 402, startPoint y: 434, endPoint x: 400, endPoint y: 410, distance: 24.3
click at [402, 433] on div "Менеджеры 9" at bounding box center [384, 436] width 67 height 15
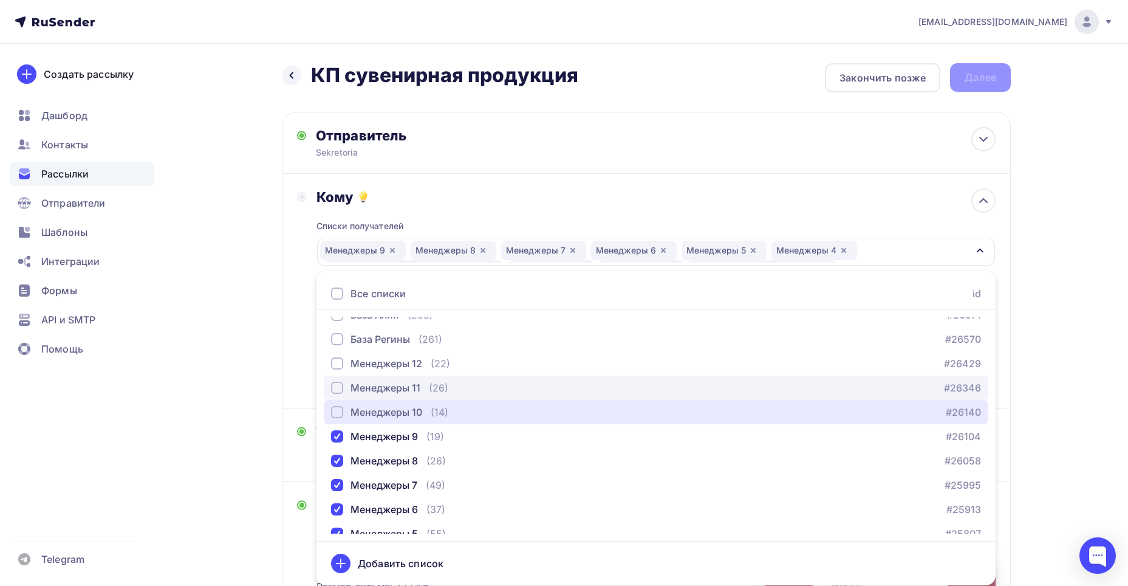
drag, startPoint x: 400, startPoint y: 408, endPoint x: 400, endPoint y: 397, distance: 11.0
click at [400, 406] on div "Менеджеры 10" at bounding box center [387, 412] width 72 height 15
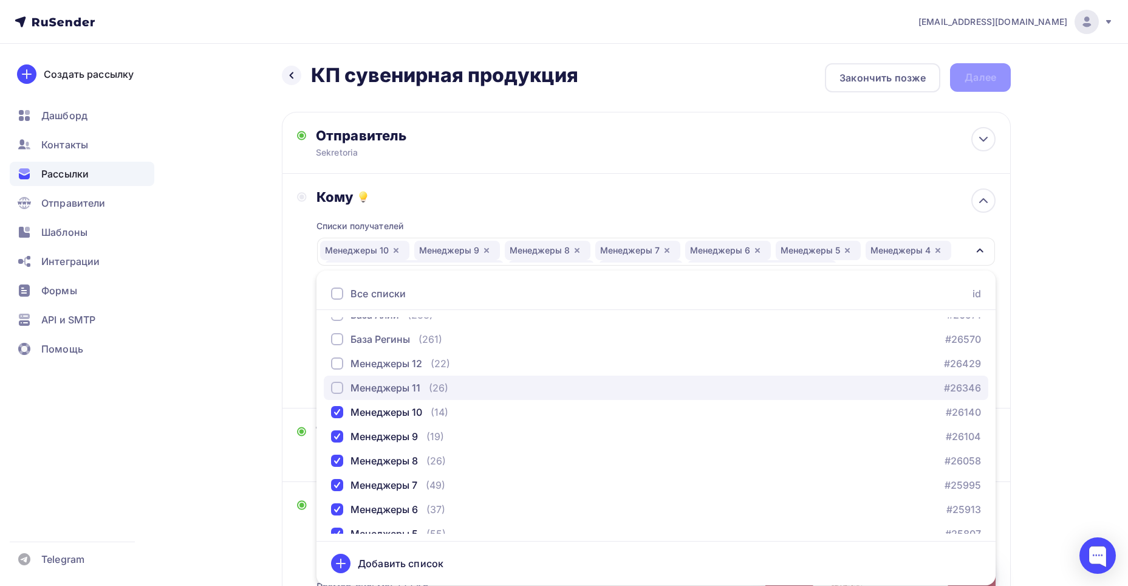
click at [397, 385] on div "Менеджеры 11" at bounding box center [386, 387] width 70 height 15
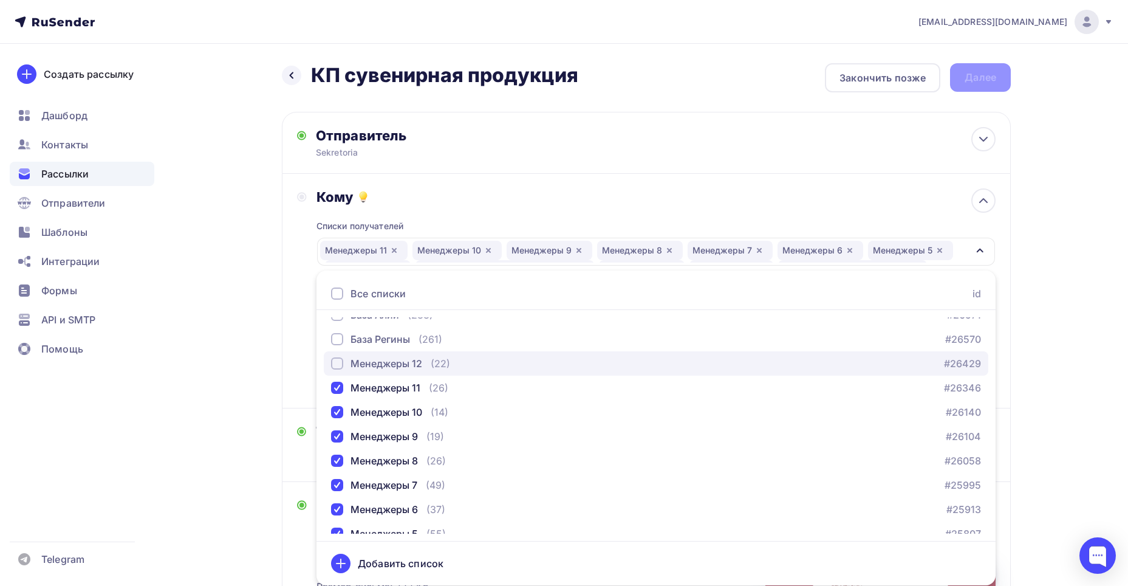
click at [391, 362] on div "Менеджеры 12" at bounding box center [387, 363] width 72 height 15
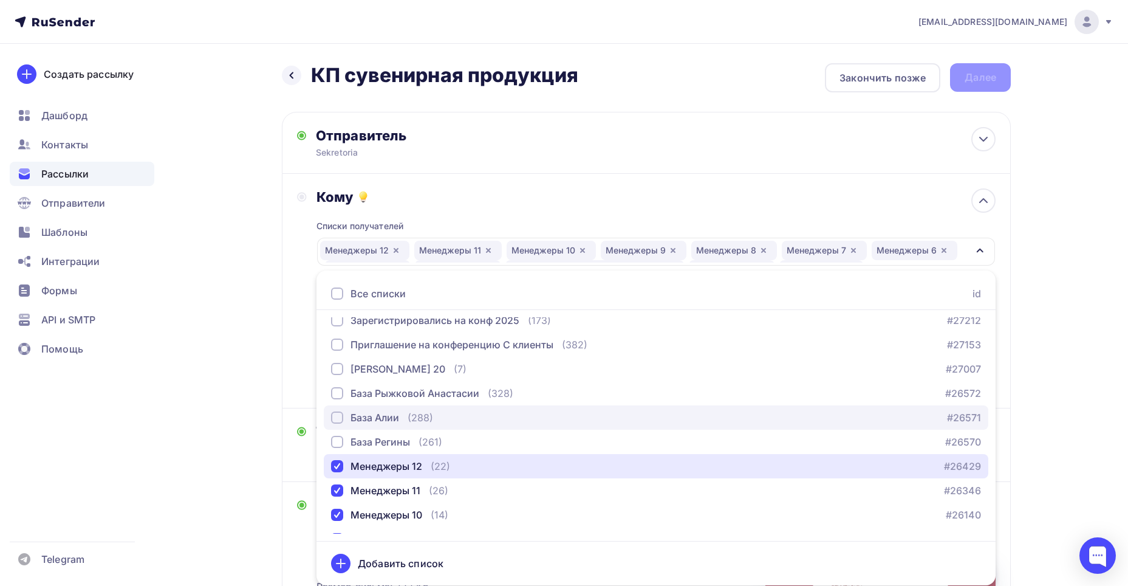
scroll to position [0, 0]
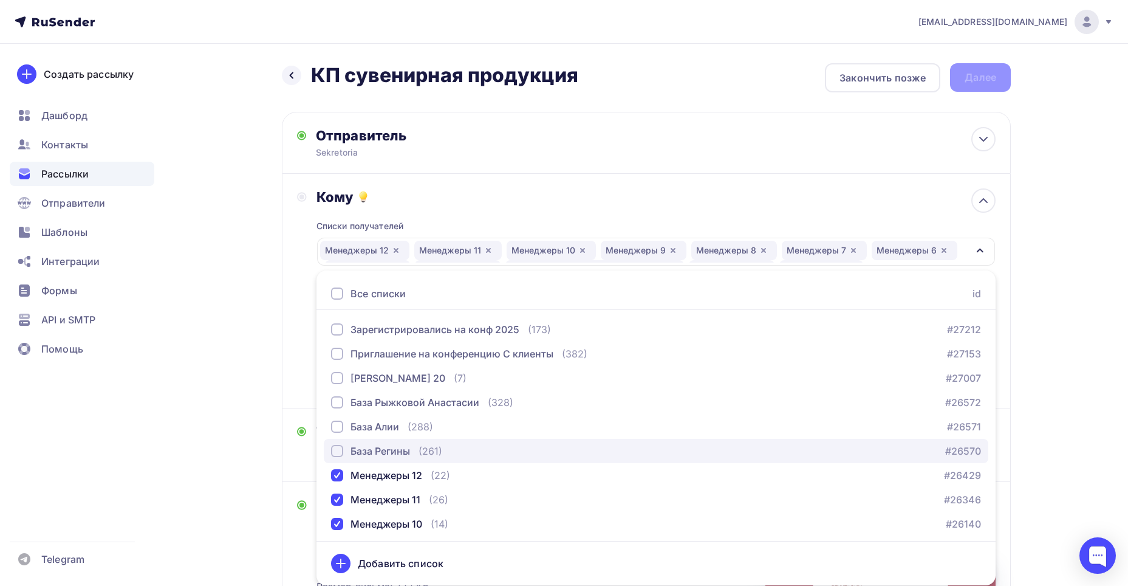
click at [408, 444] on div "База Регины" at bounding box center [381, 451] width 60 height 15
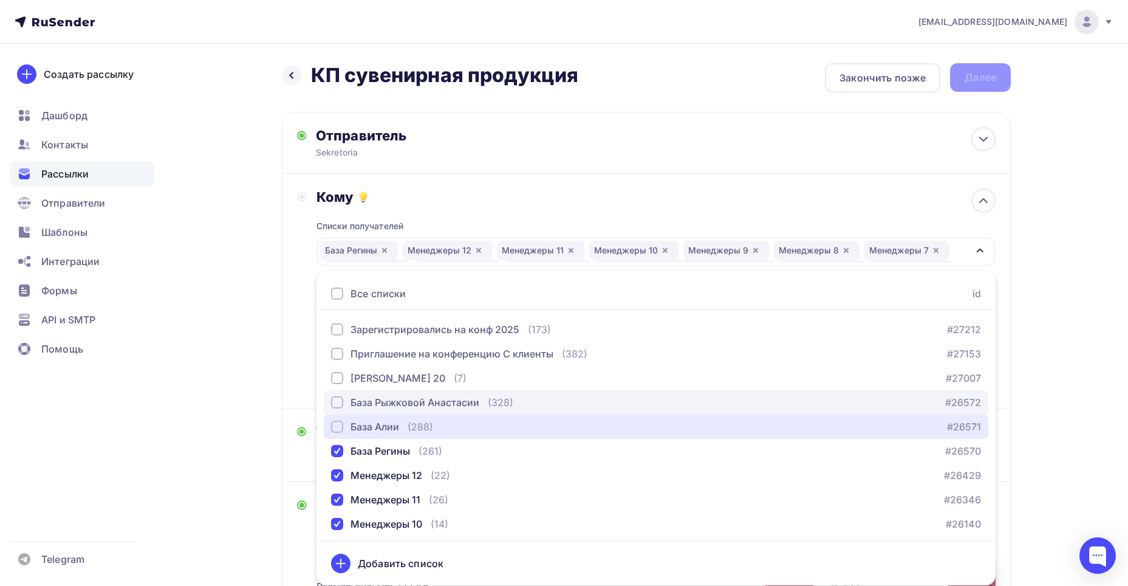
drag, startPoint x: 405, startPoint y: 430, endPoint x: 403, endPoint y: 413, distance: 16.6
click at [405, 428] on div "База Алии (288)" at bounding box center [382, 426] width 102 height 15
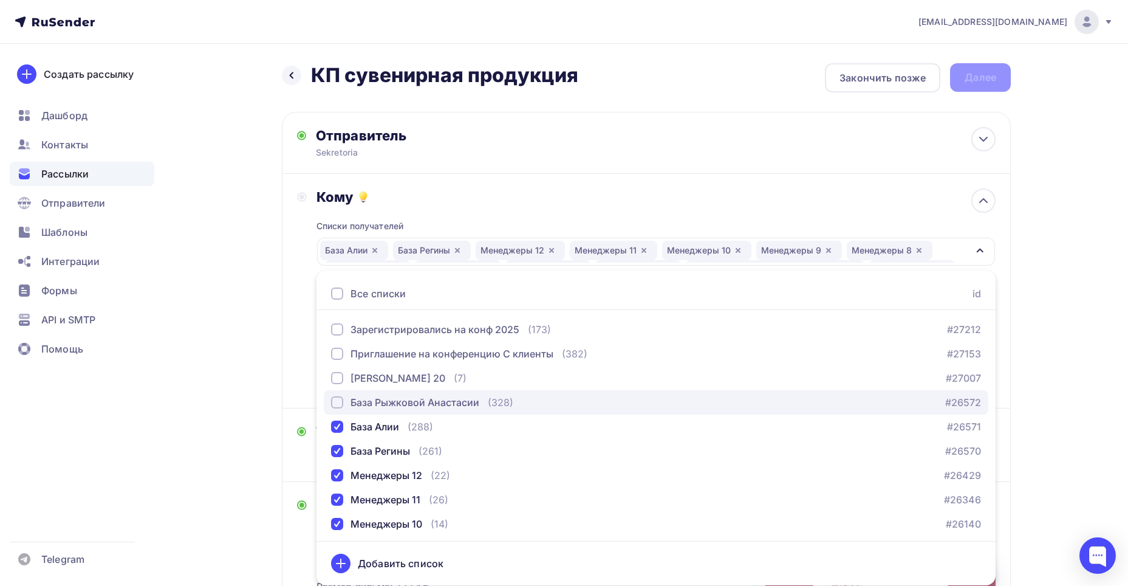
click at [402, 406] on div "База Рыжковой Анастасии" at bounding box center [415, 402] width 129 height 15
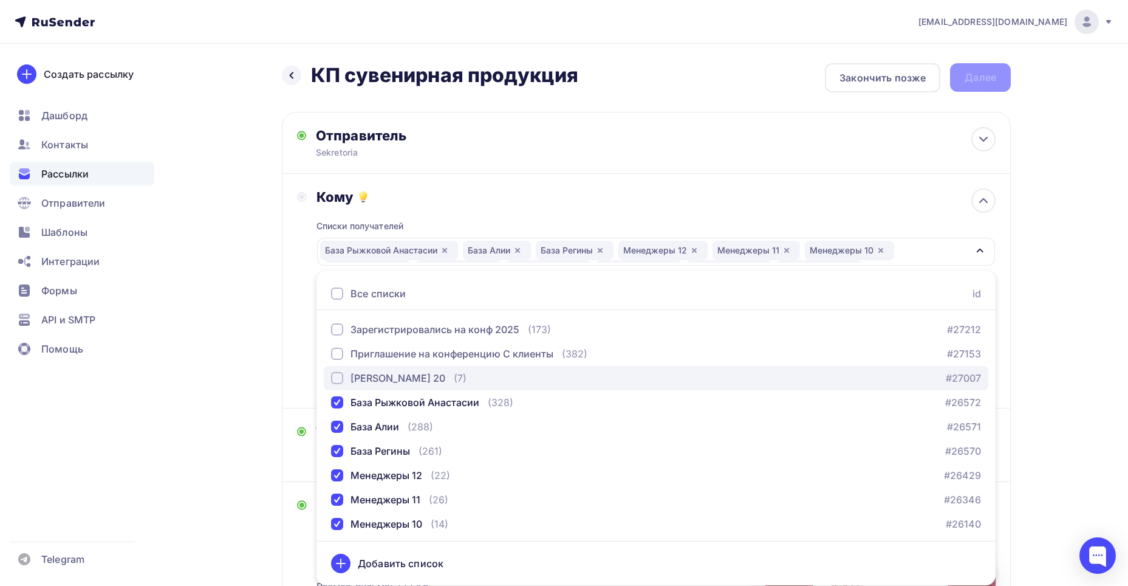
click at [389, 377] on div "[PERSON_NAME] 20" at bounding box center [398, 378] width 95 height 15
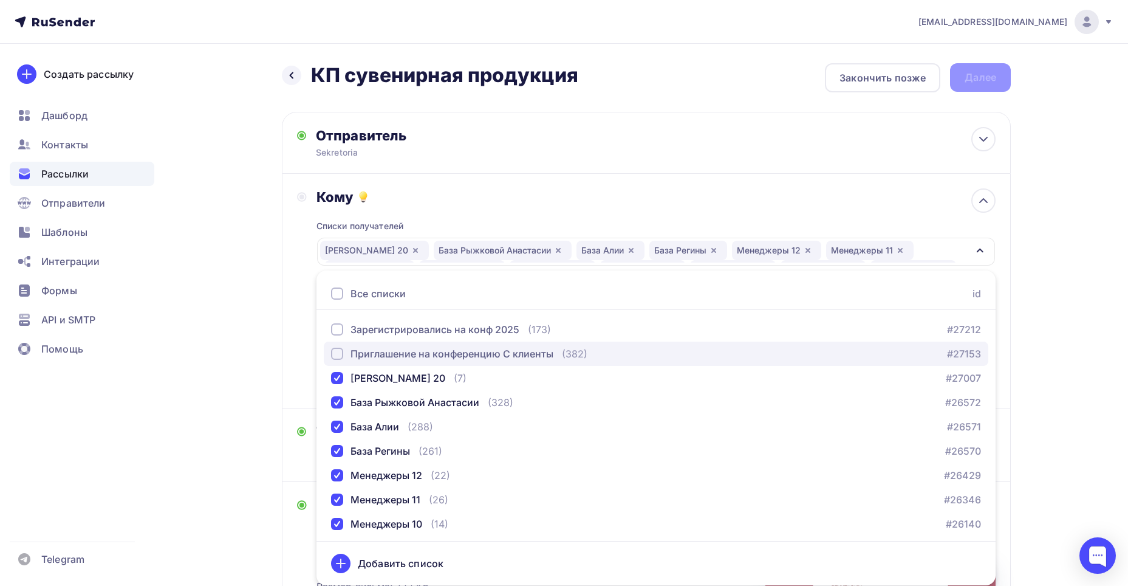
click at [389, 357] on div "Приглашение на конференцию С клиенты" at bounding box center [452, 353] width 203 height 15
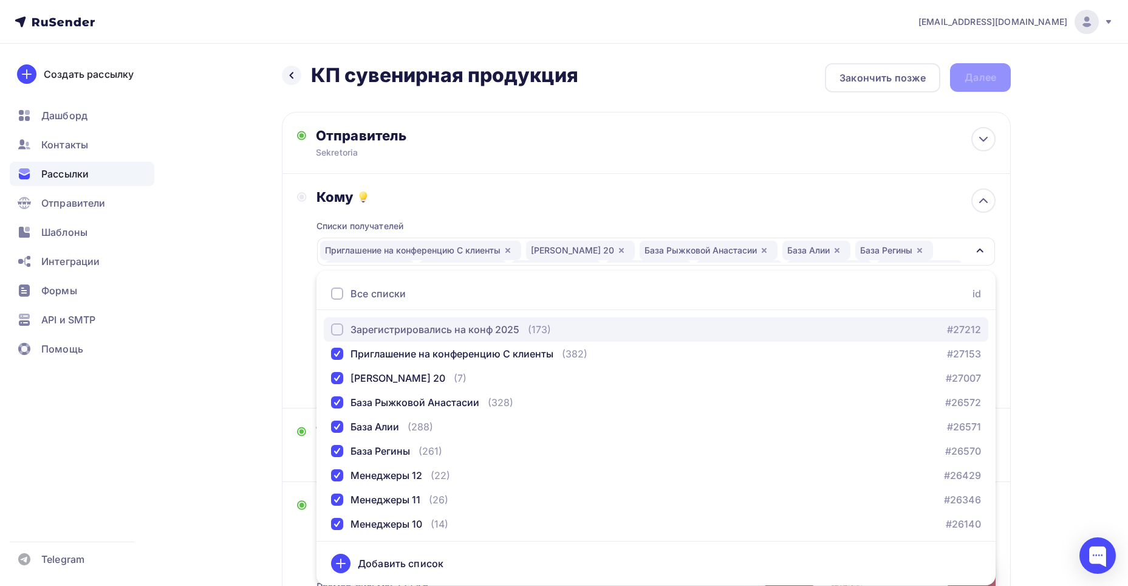
click at [382, 331] on div "Зарегистрировались на конф 2025" at bounding box center [435, 329] width 169 height 15
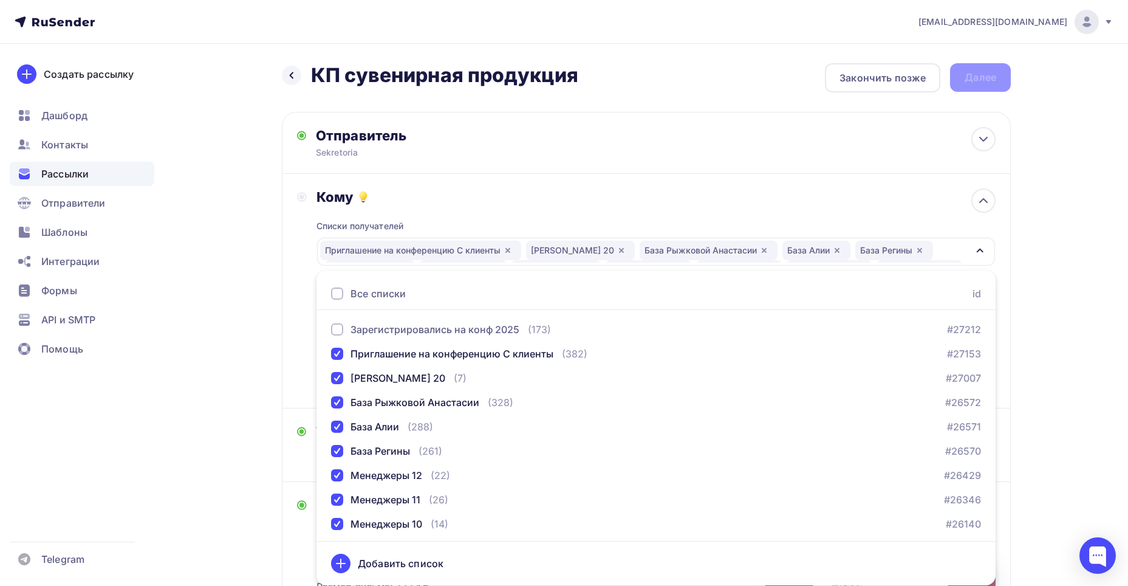
click at [306, 304] on div "Кому Списки получателей Приглашение на конференцию С клиенты [PERSON_NAME] 20 Б…" at bounding box center [646, 290] width 699 height 205
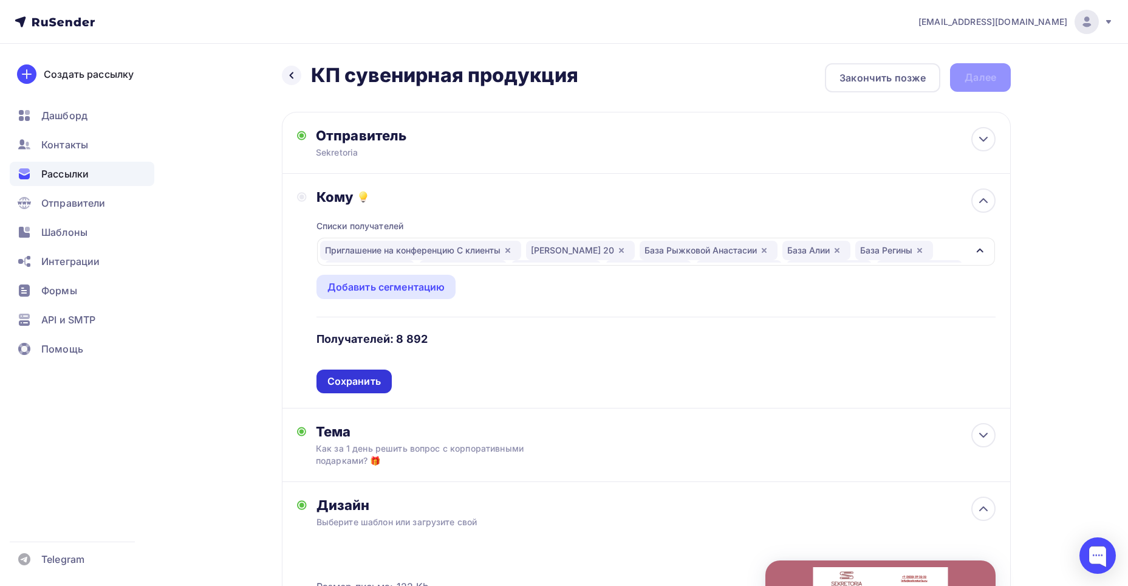
click at [350, 380] on div "Сохранить" at bounding box center [354, 381] width 53 height 14
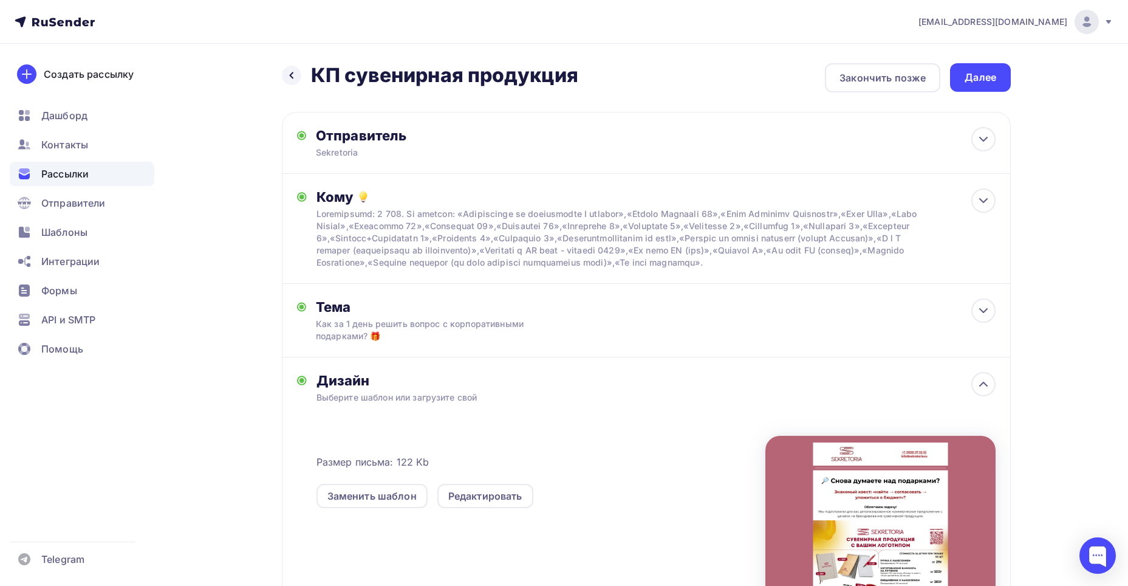
click at [957, 68] on div "Далее" at bounding box center [980, 77] width 61 height 29
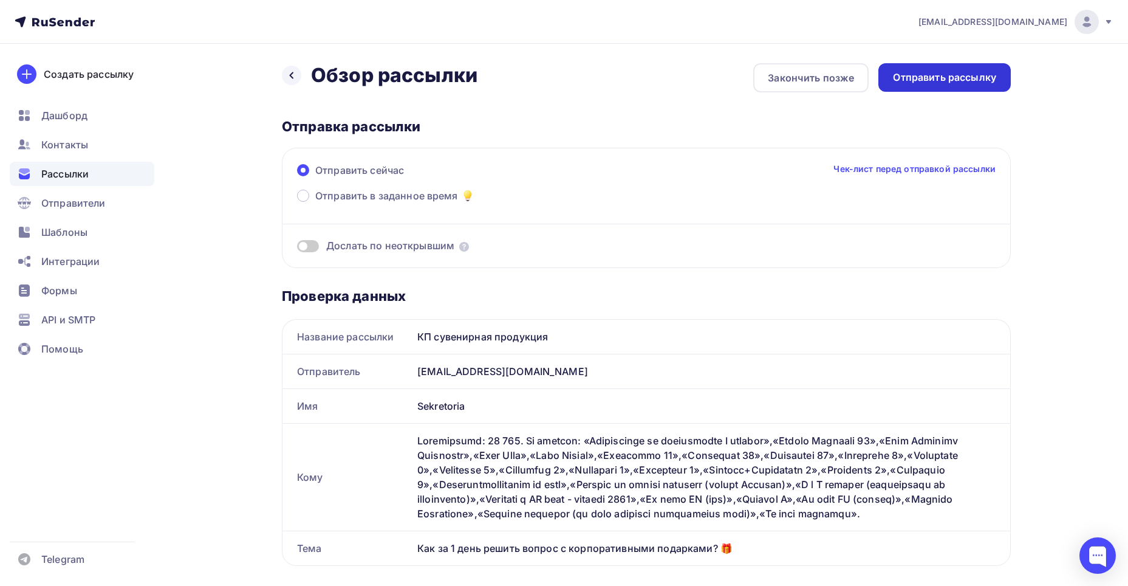
click at [939, 80] on div "Отправить рассылку" at bounding box center [944, 77] width 103 height 14
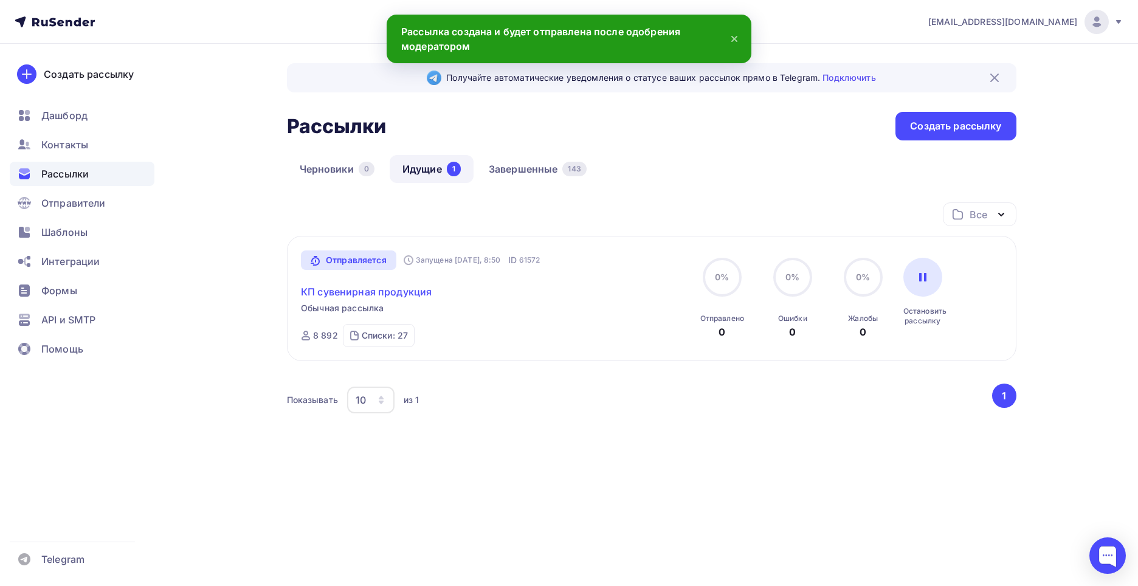
click at [383, 293] on link "КП сувенирная продукция" at bounding box center [366, 291] width 131 height 15
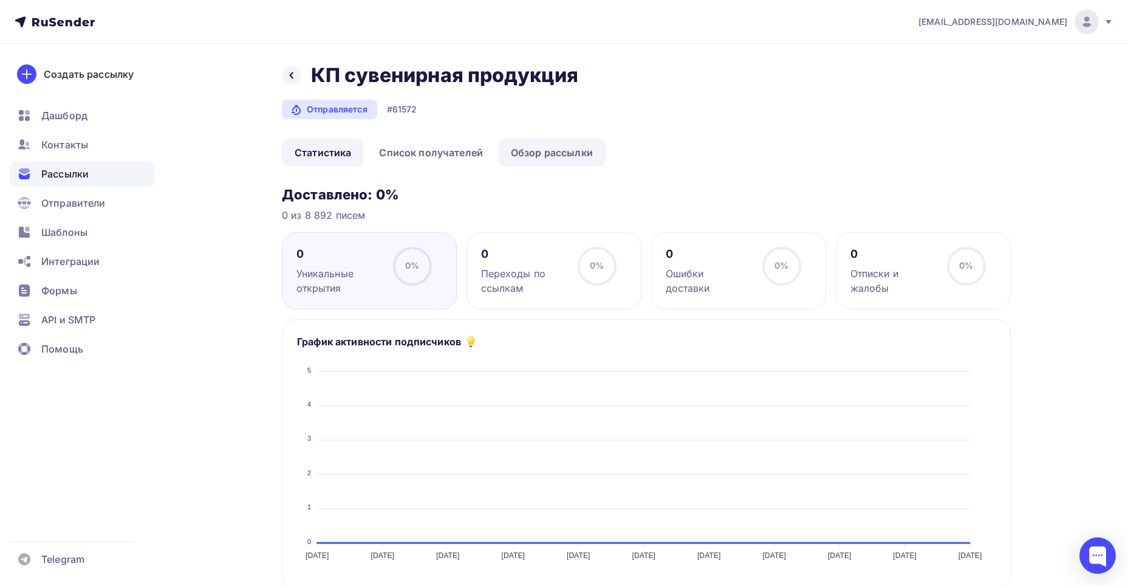
click at [578, 150] on link "Обзор рассылки" at bounding box center [552, 153] width 108 height 28
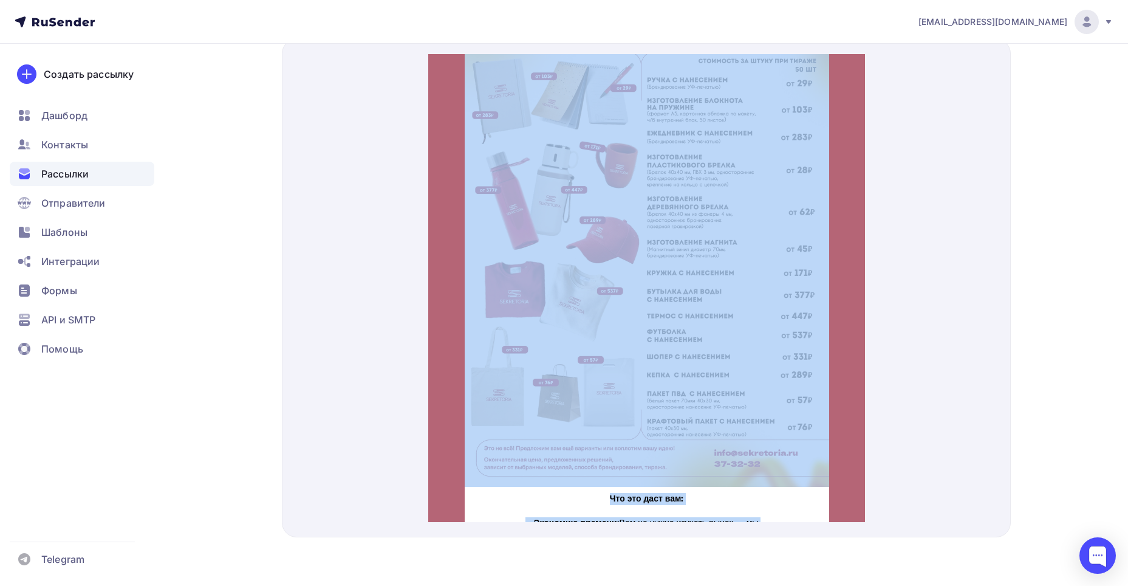
scroll to position [866, 0]
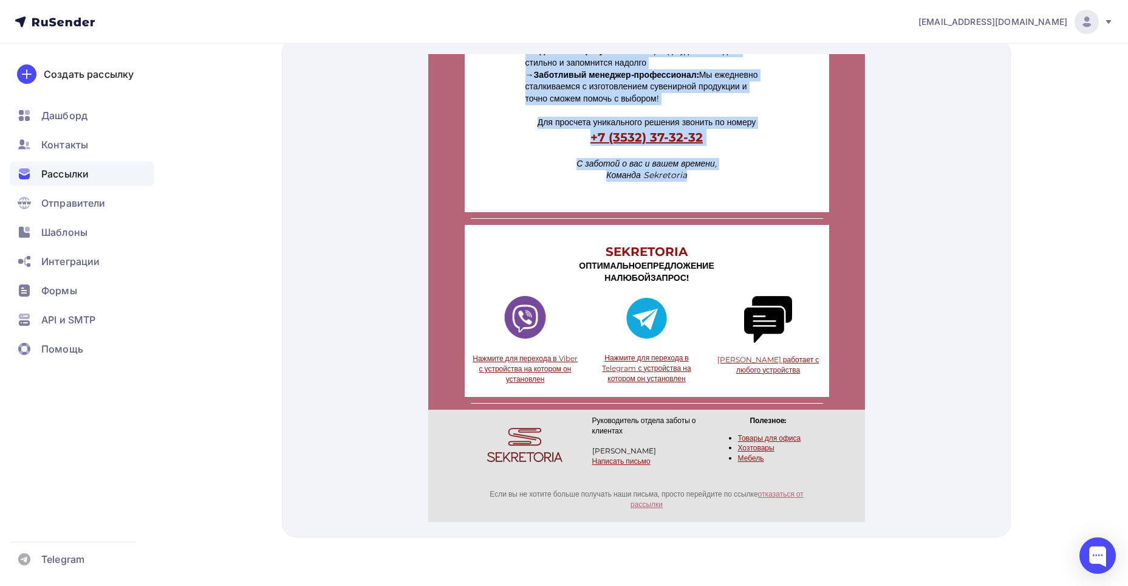
drag, startPoint x: 485, startPoint y: 165, endPoint x: 709, endPoint y: 172, distance: 223.7
copy div "🔎 Lorem ipsumdo sit ametconse? Adipisci elits: «doeiu → temporincid → utlaboree…"
click at [769, 139] on td "С заботой о вас и вашем времени, Команда Sekretoria" at bounding box center [646, 152] width 365 height 42
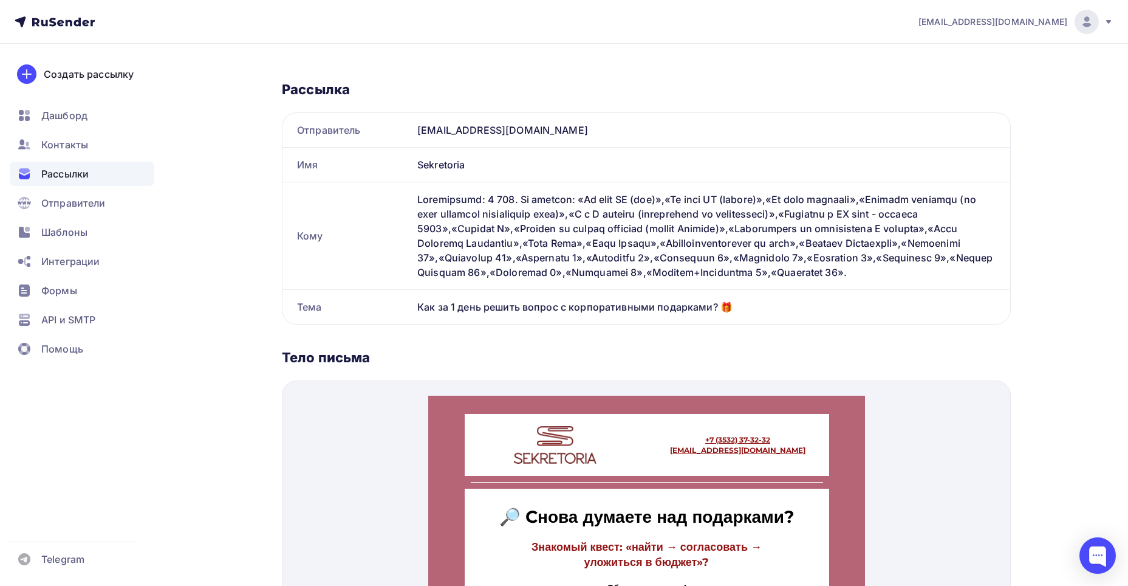
scroll to position [0, 0]
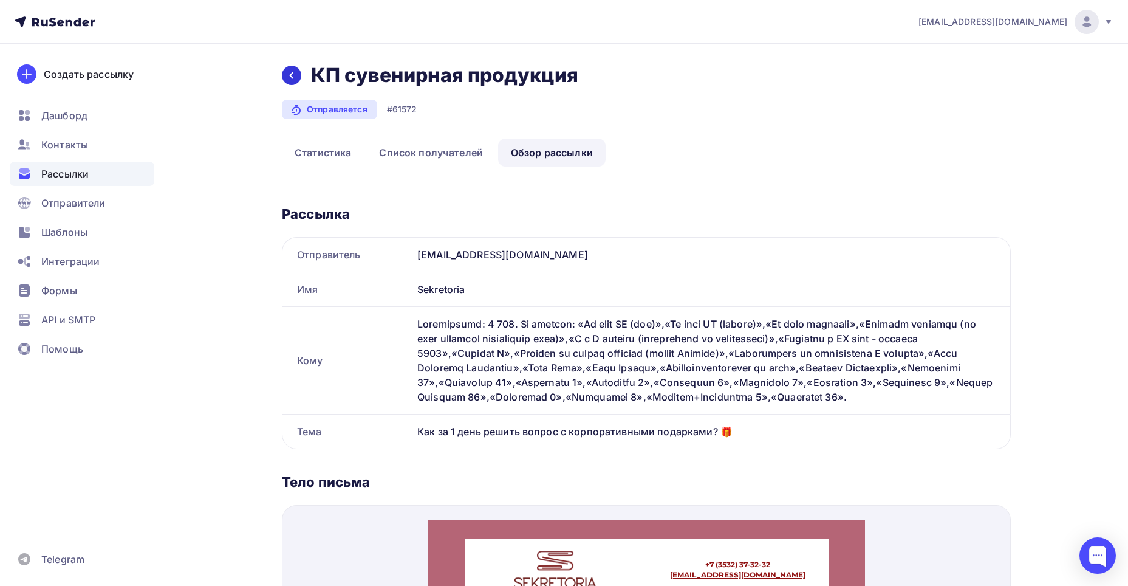
click at [289, 79] on icon at bounding box center [292, 75] width 10 height 10
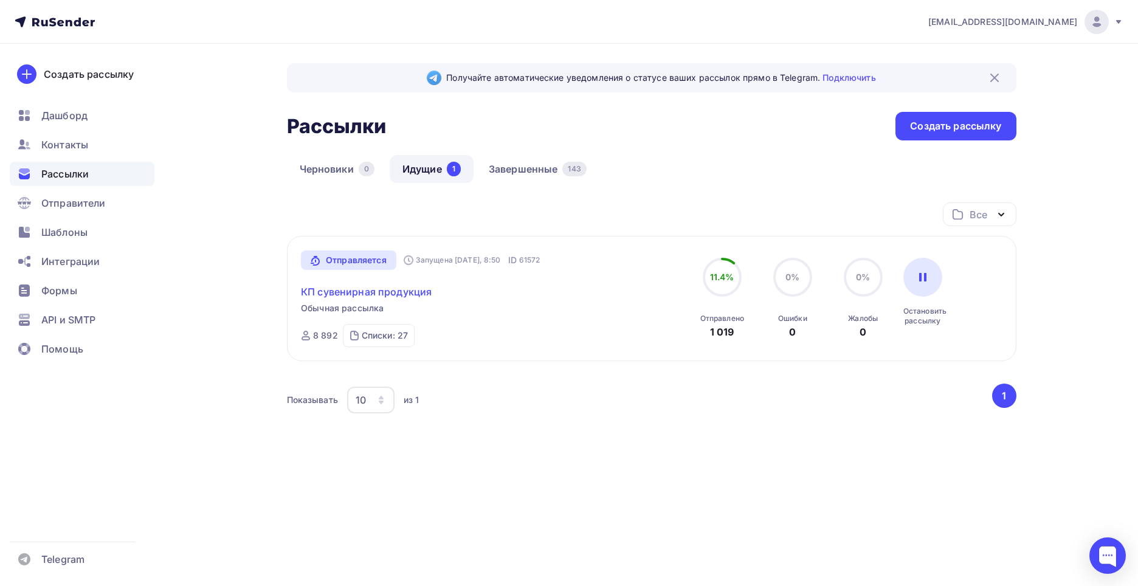
click at [425, 287] on link "КП сувенирная продукция" at bounding box center [366, 291] width 131 height 15
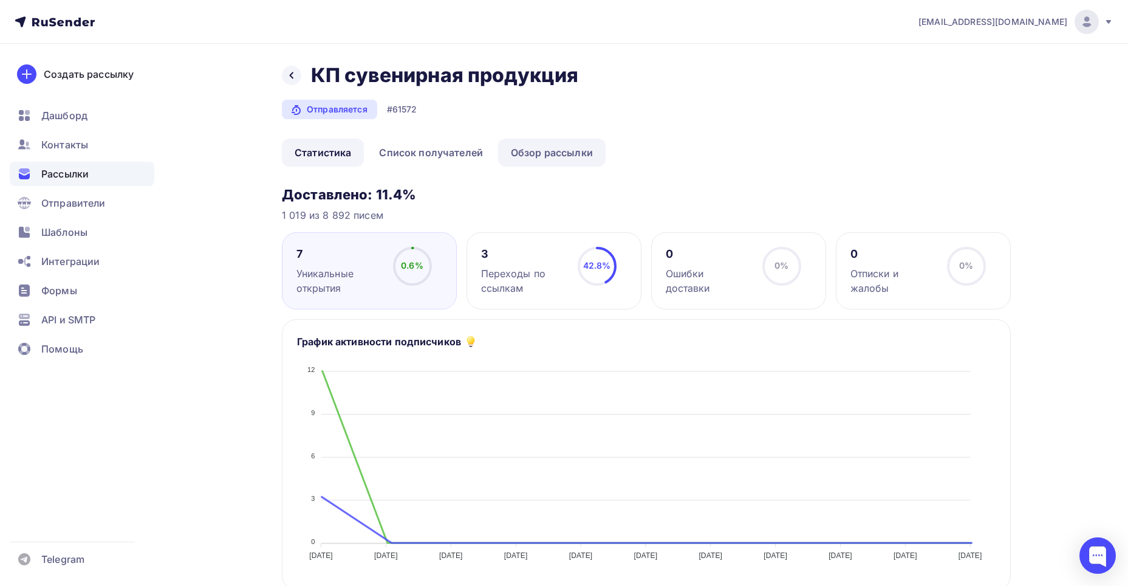
click at [526, 156] on link "Обзор рассылки" at bounding box center [552, 153] width 108 height 28
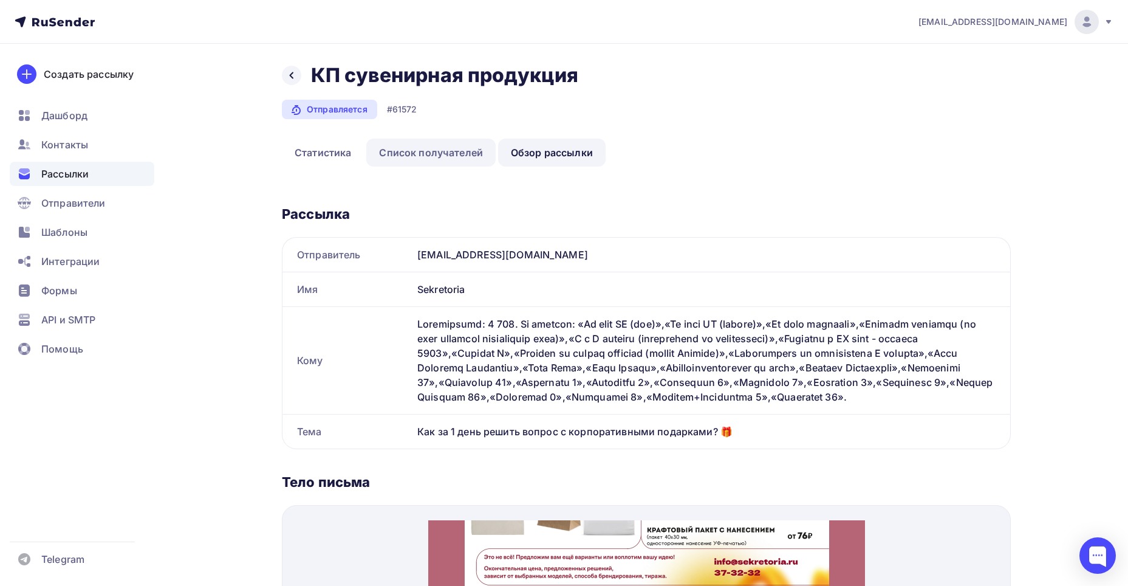
drag, startPoint x: 415, startPoint y: 158, endPoint x: 368, endPoint y: 157, distance: 47.4
click at [414, 158] on link "Список получателей" at bounding box center [430, 153] width 129 height 28
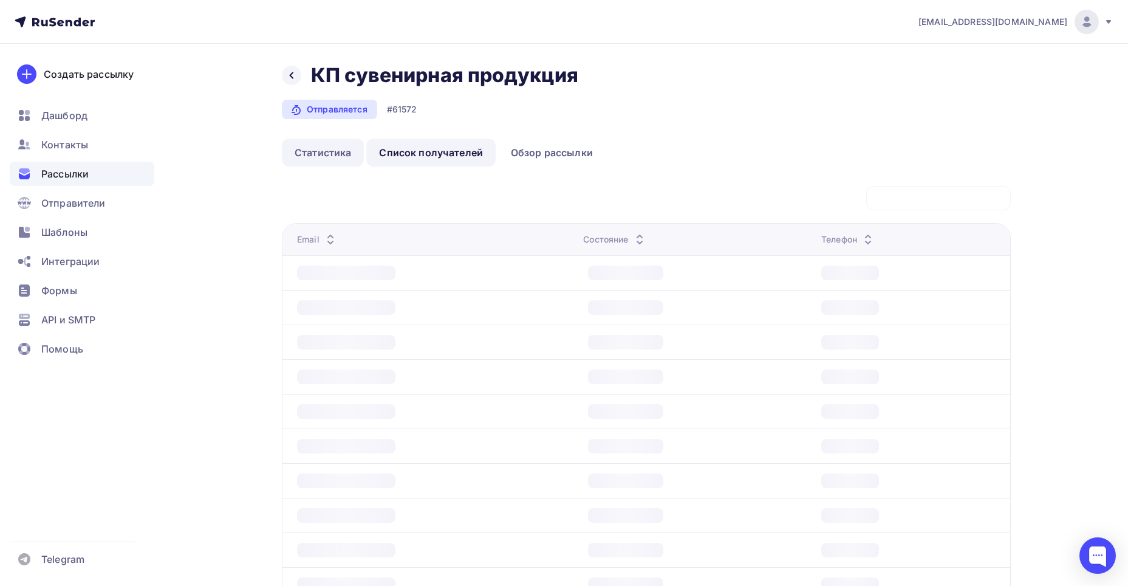
click at [324, 154] on link "Статистика" at bounding box center [323, 153] width 82 height 28
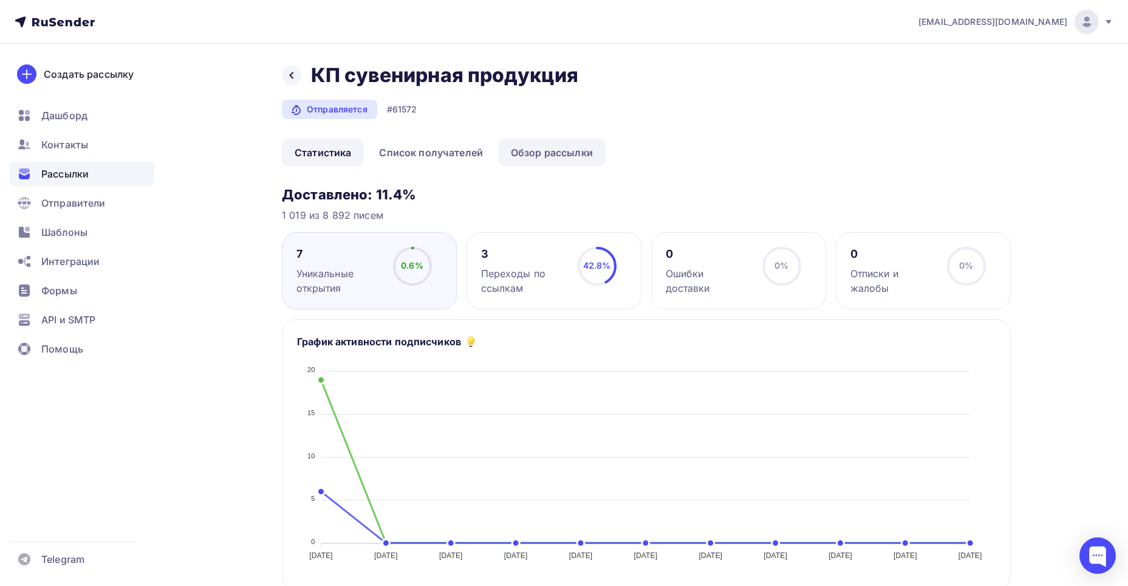
click at [543, 152] on link "Обзор рассылки" at bounding box center [552, 153] width 108 height 28
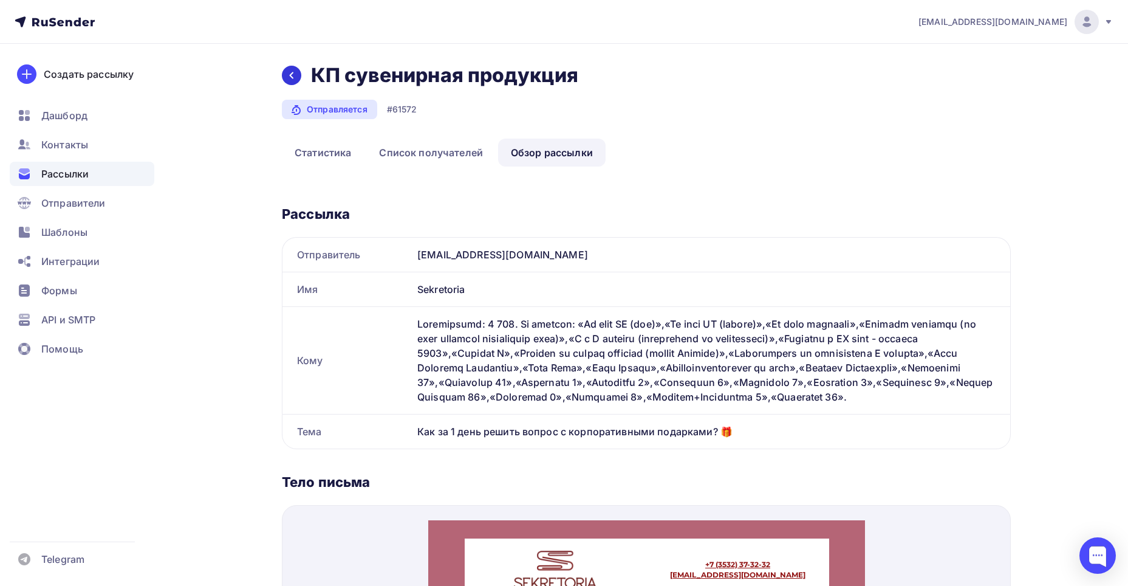
click at [287, 79] on icon at bounding box center [292, 75] width 10 height 10
